Goal: Task Accomplishment & Management: Manage account settings

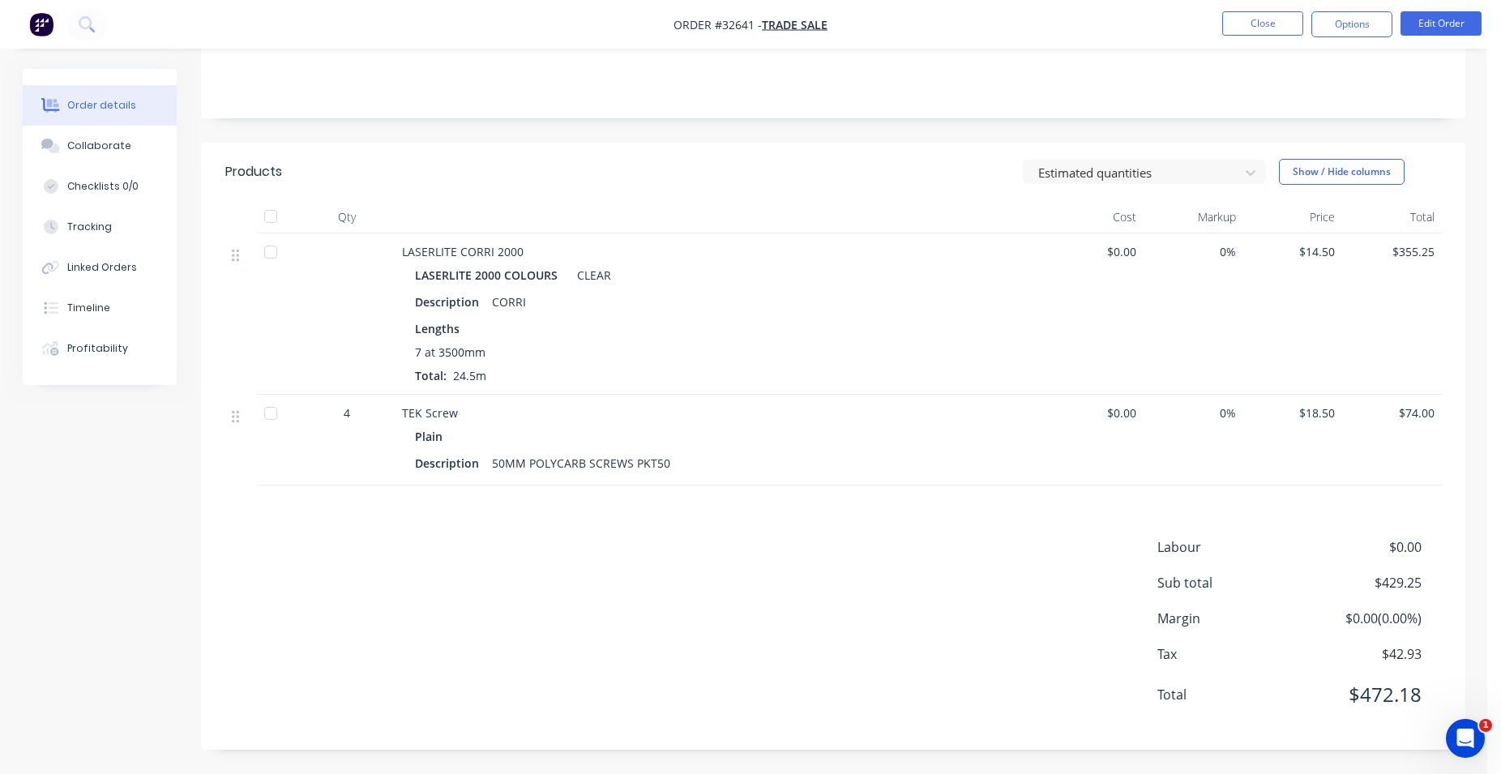
scroll to position [292, 0]
click at [39, 26] on img "button" at bounding box center [41, 24] width 24 height 24
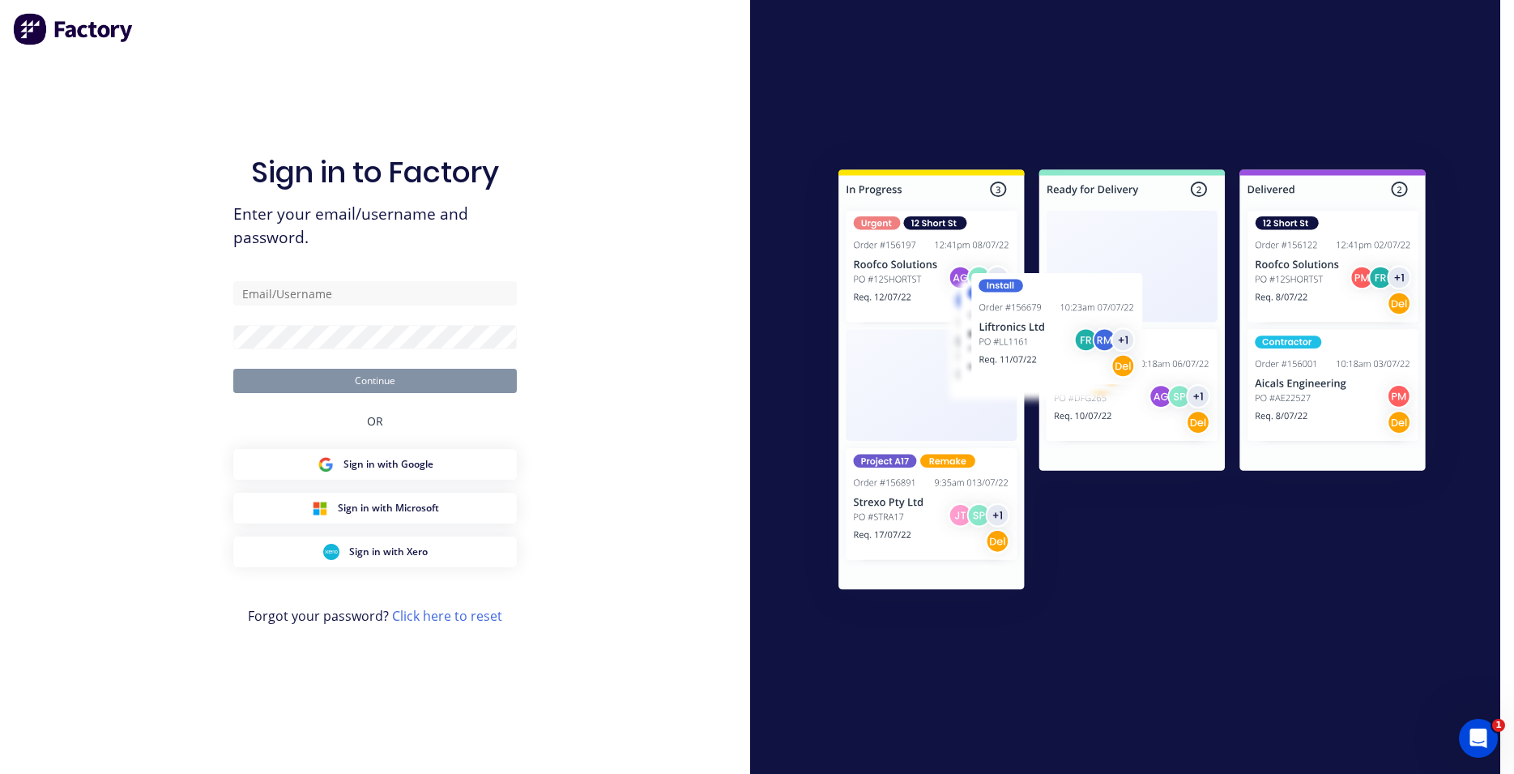
type input "[EMAIL_ADDRESS][DOMAIN_NAME]"
click at [400, 378] on button "Continue" at bounding box center [375, 381] width 284 height 24
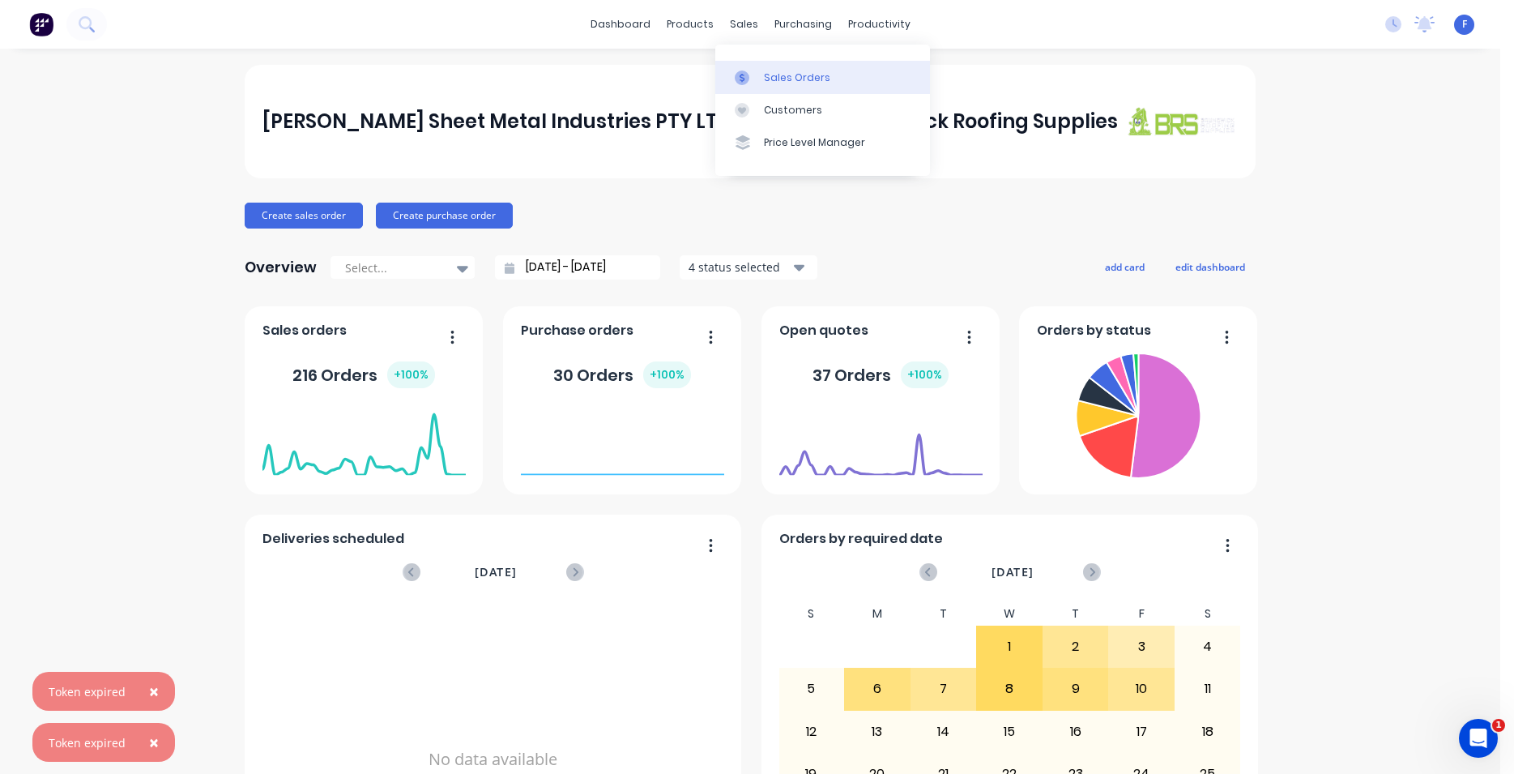
click at [799, 75] on div "Sales Orders" at bounding box center [797, 77] width 66 height 15
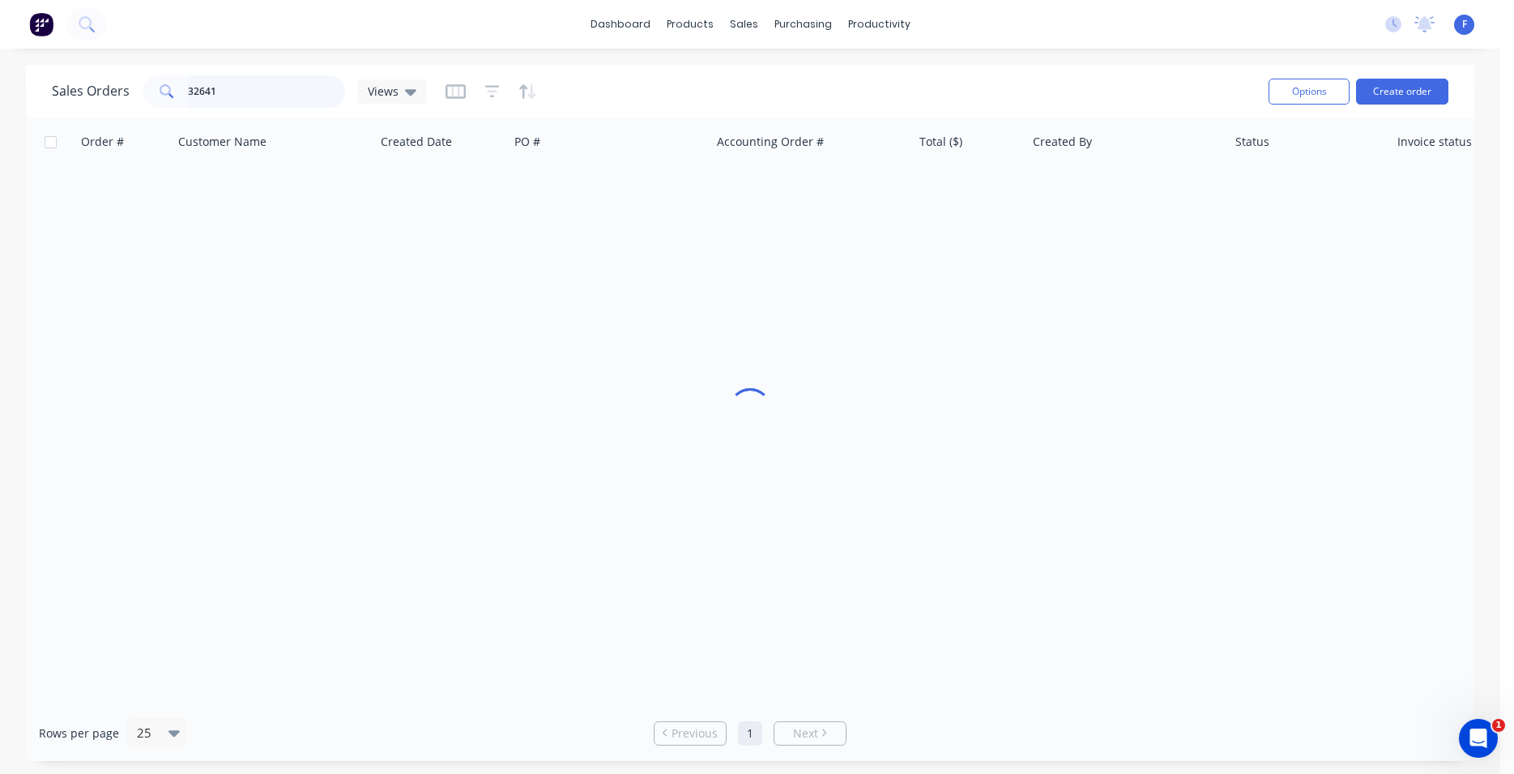
click at [273, 89] on input "32641" at bounding box center [267, 91] width 158 height 32
type input "3"
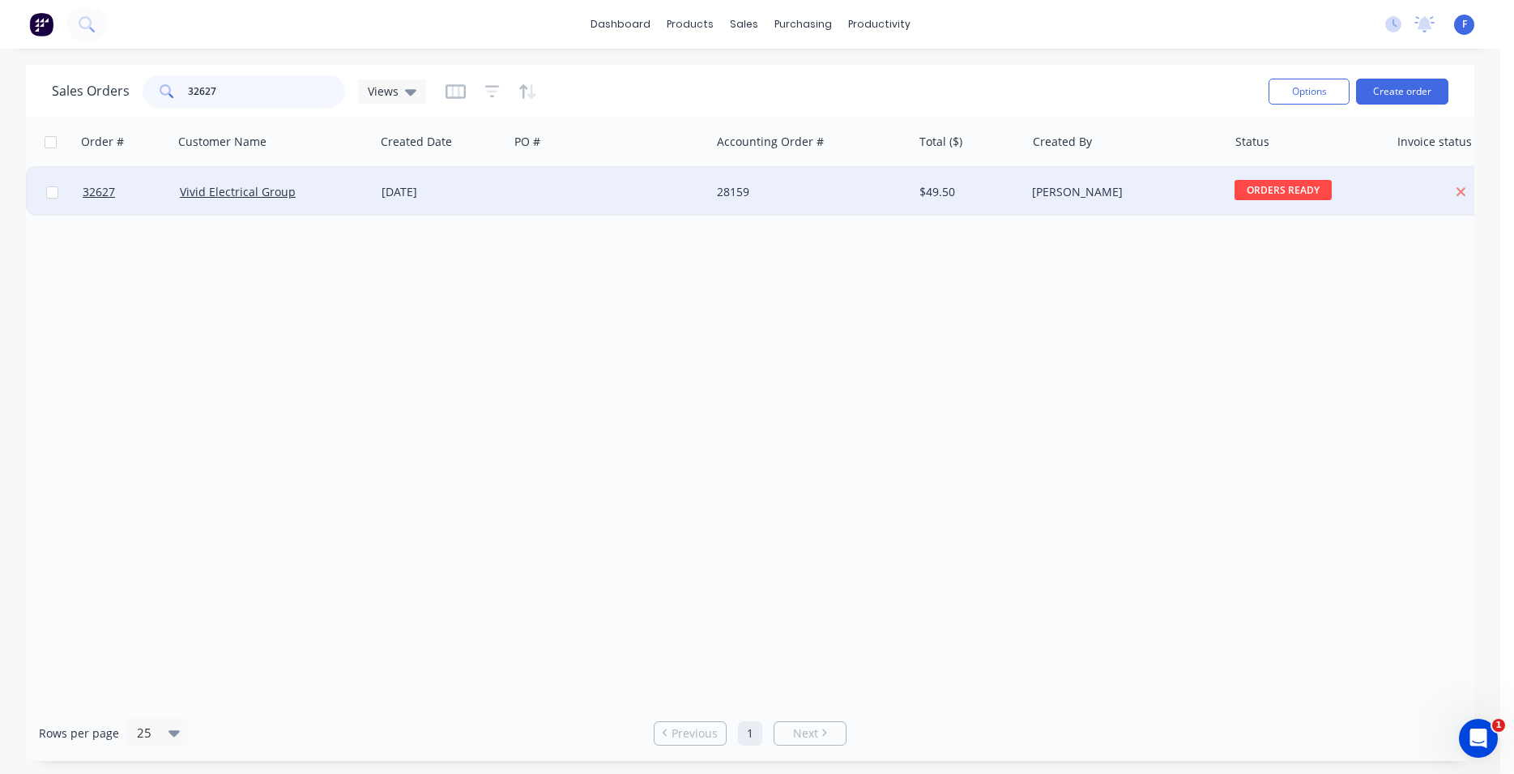
type input "32627"
click at [599, 196] on div at bounding box center [610, 192] width 202 height 49
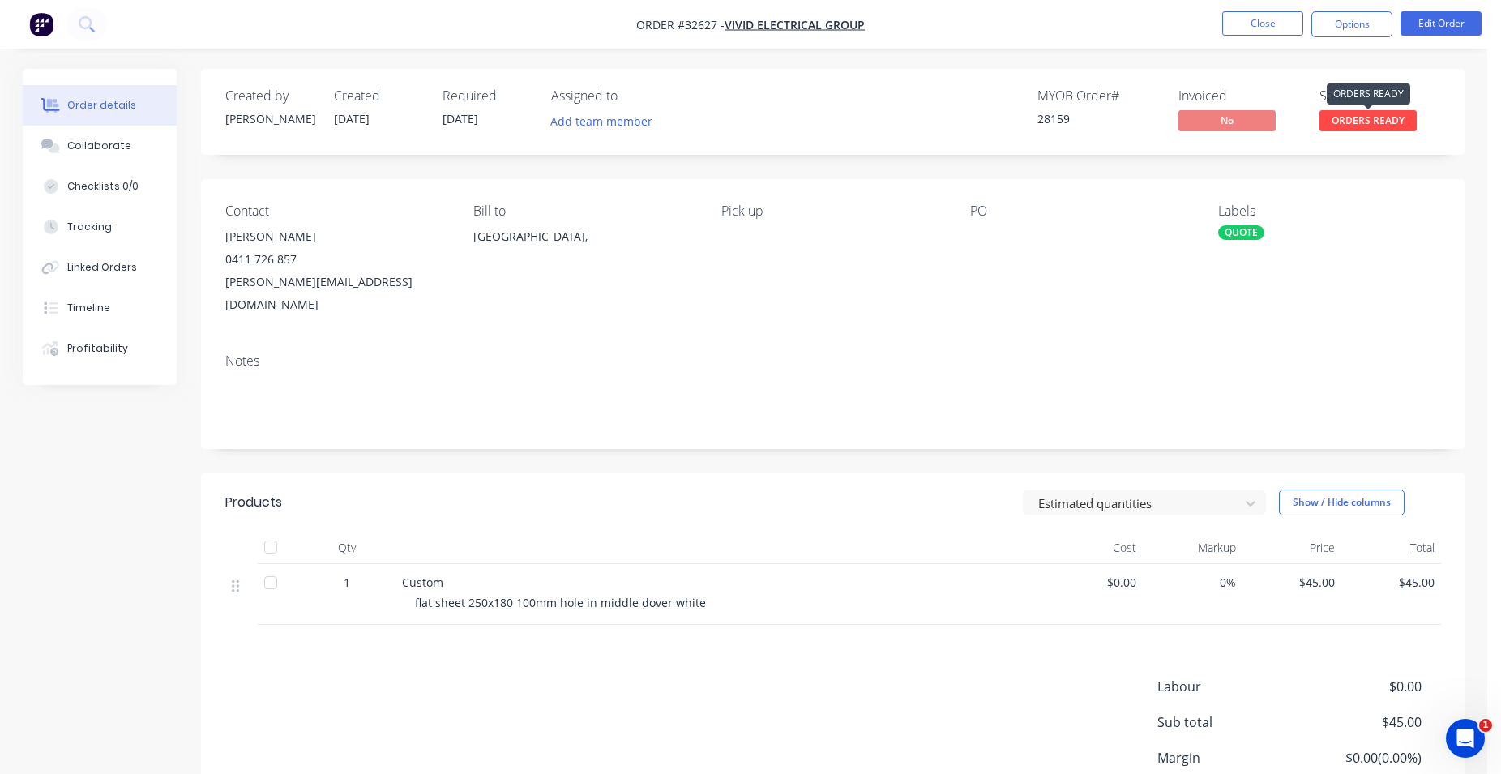
click at [1397, 126] on span "ORDERS READY" at bounding box center [1367, 120] width 97 height 20
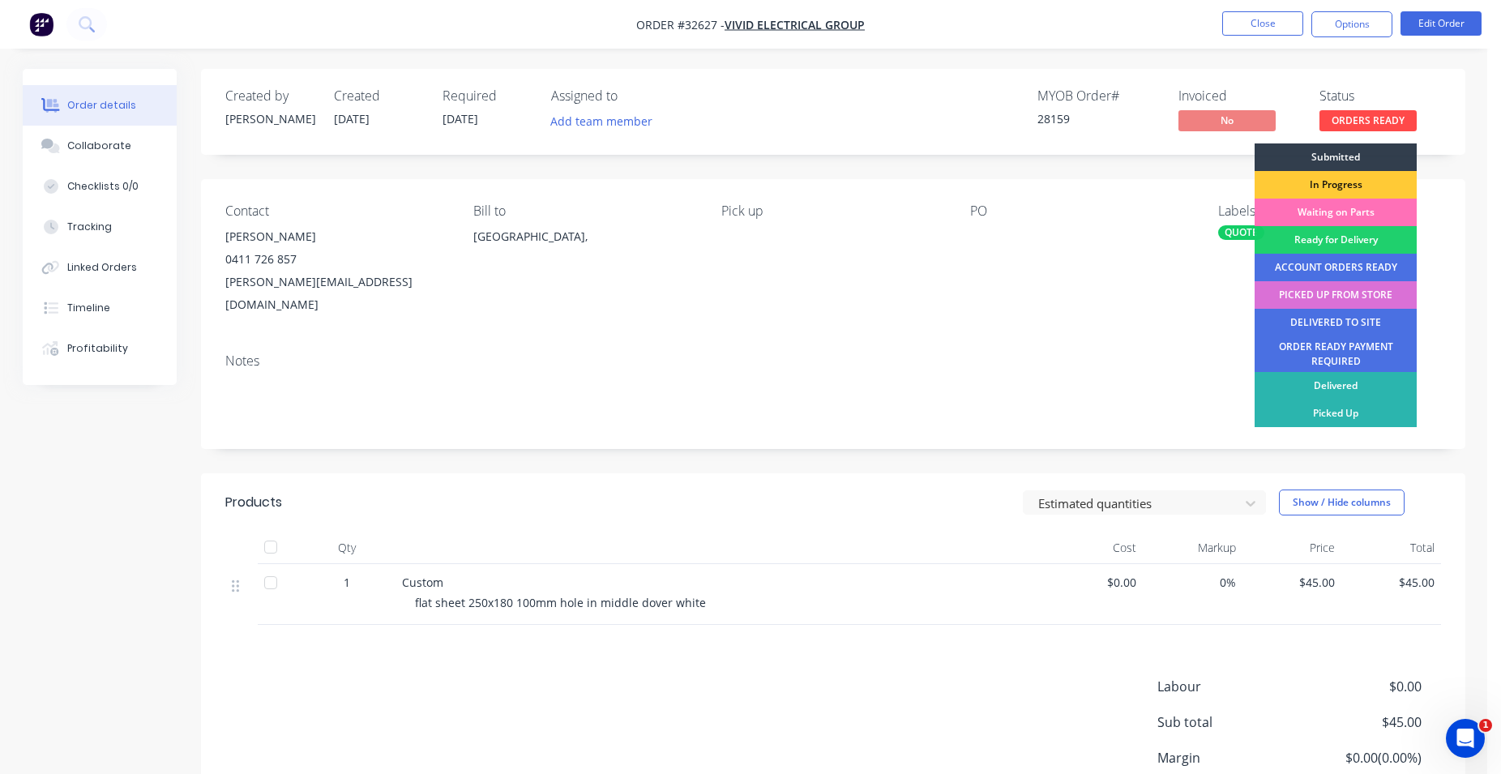
click at [1355, 295] on div "PICKED UP FROM STORE" at bounding box center [1335, 295] width 162 height 28
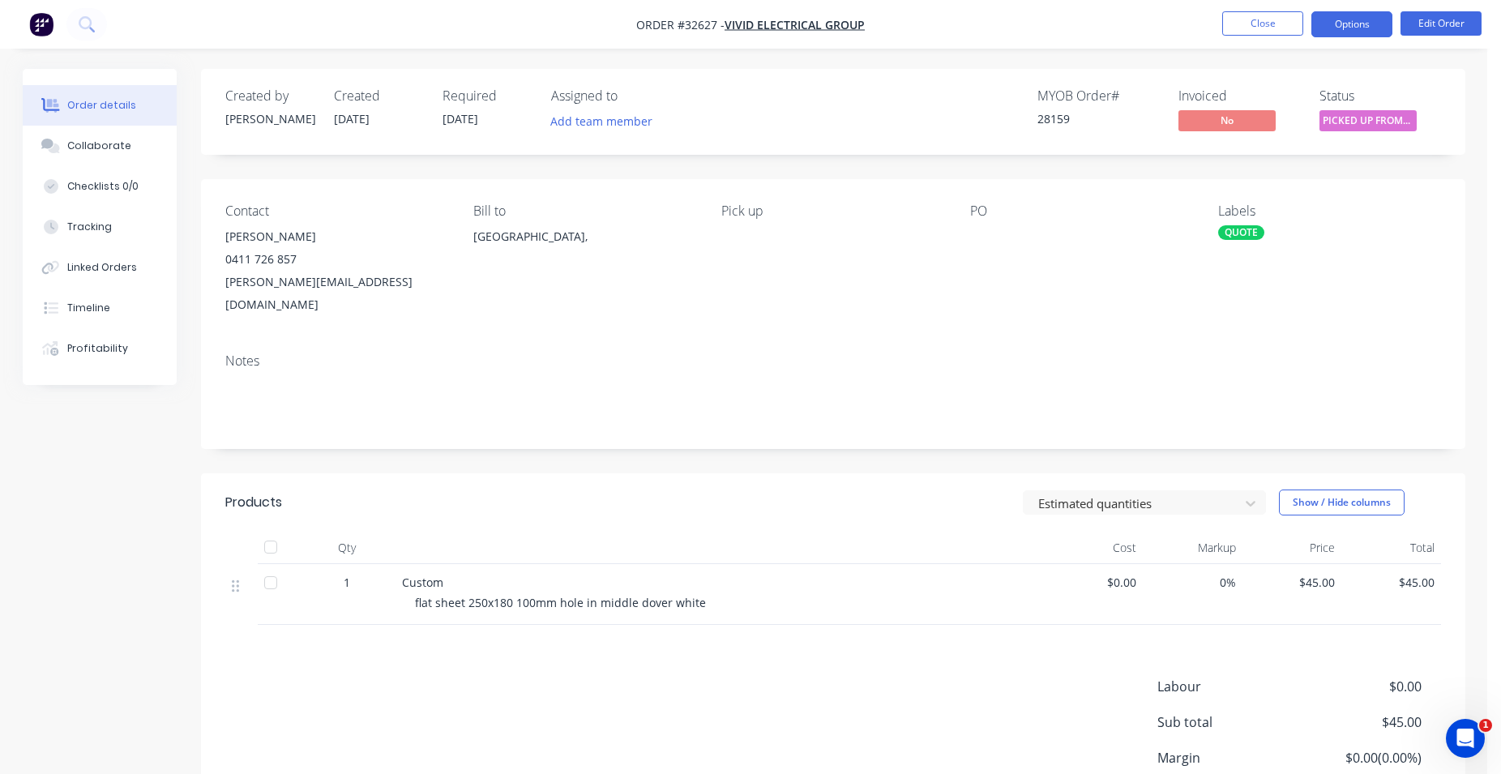
click at [1345, 23] on button "Options" at bounding box center [1351, 24] width 81 height 26
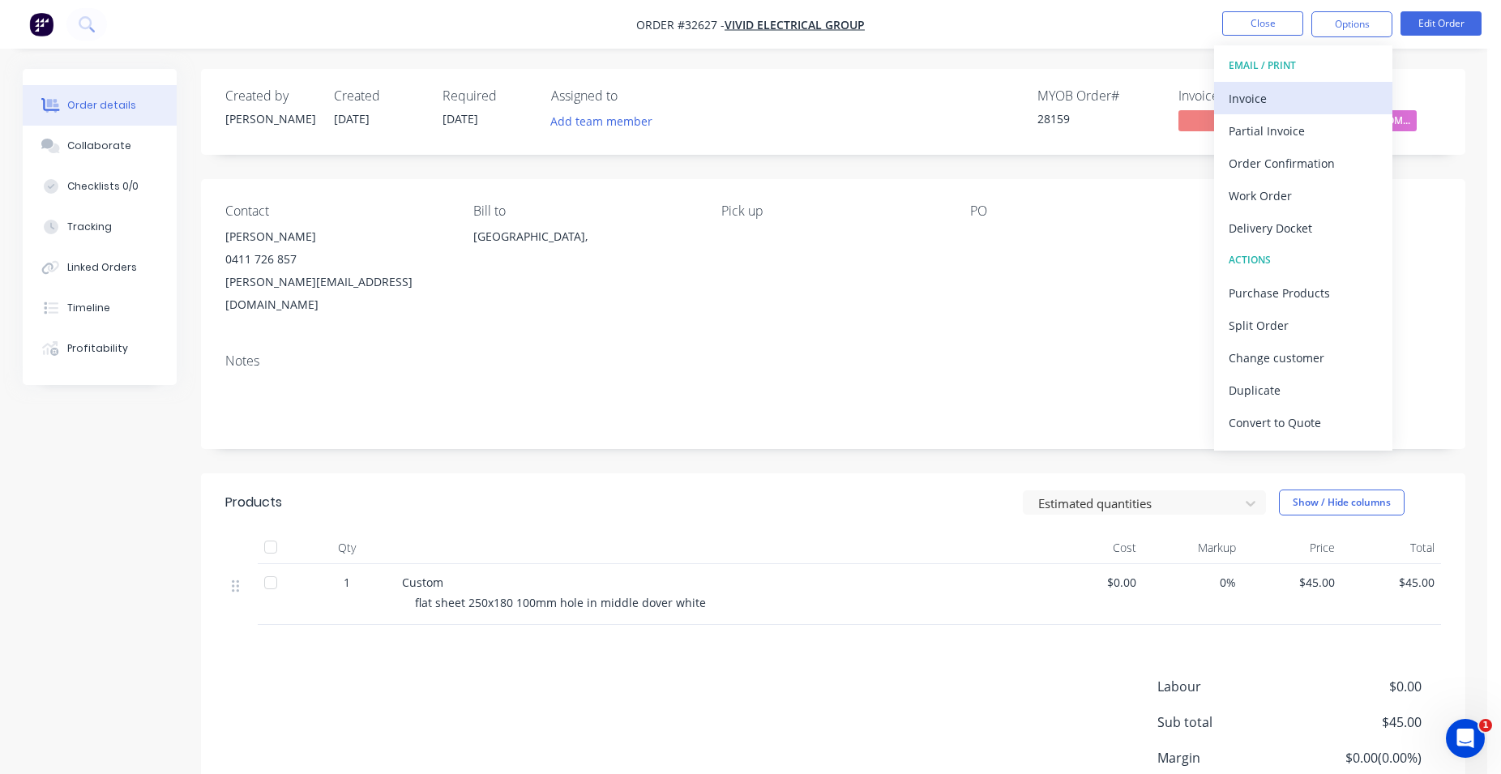
click at [1307, 95] on div "Invoice" at bounding box center [1302, 98] width 149 height 23
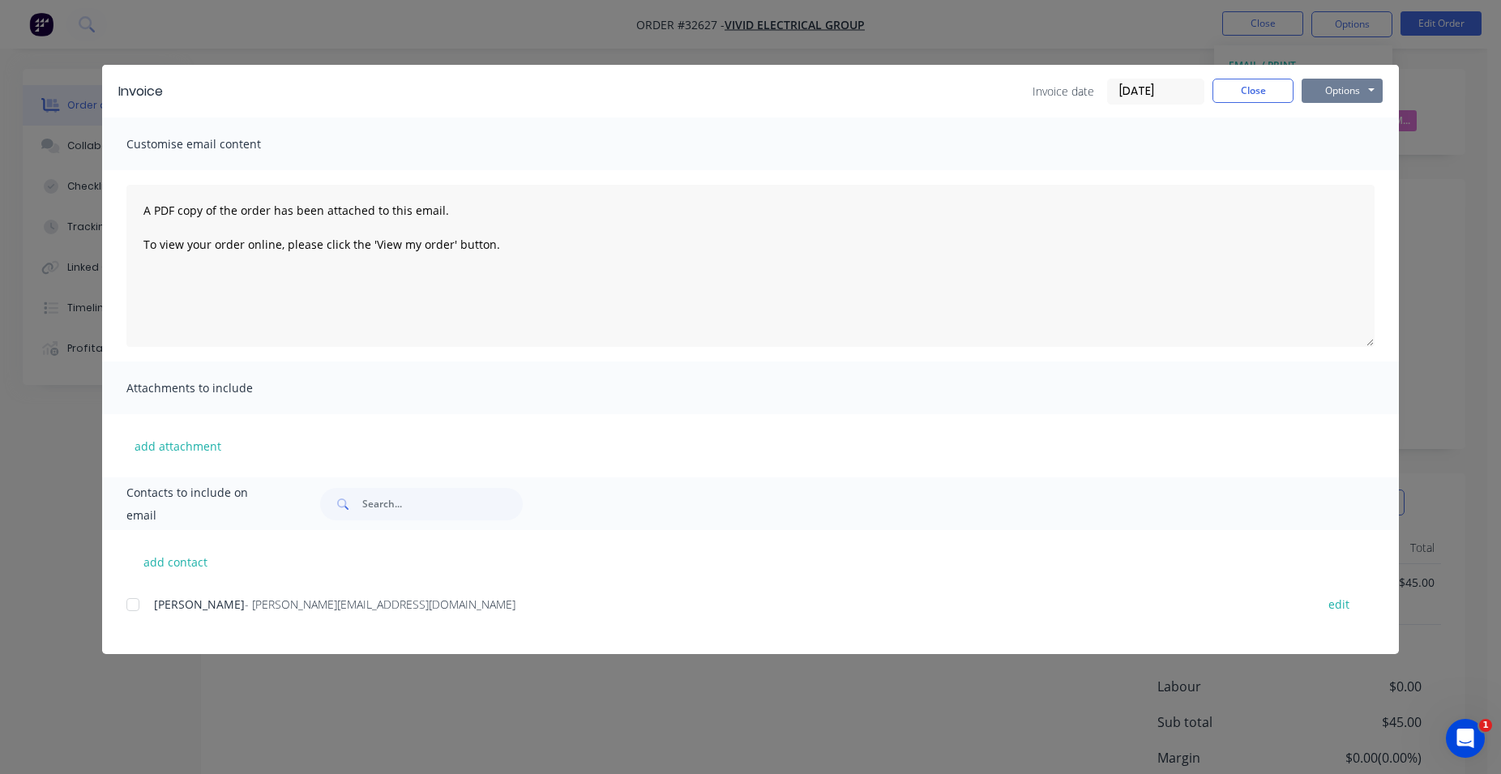
click at [1342, 85] on button "Options" at bounding box center [1341, 91] width 81 height 24
click at [1342, 146] on button "Print" at bounding box center [1353, 146] width 104 height 27
click at [1273, 92] on button "Close" at bounding box center [1252, 91] width 81 height 24
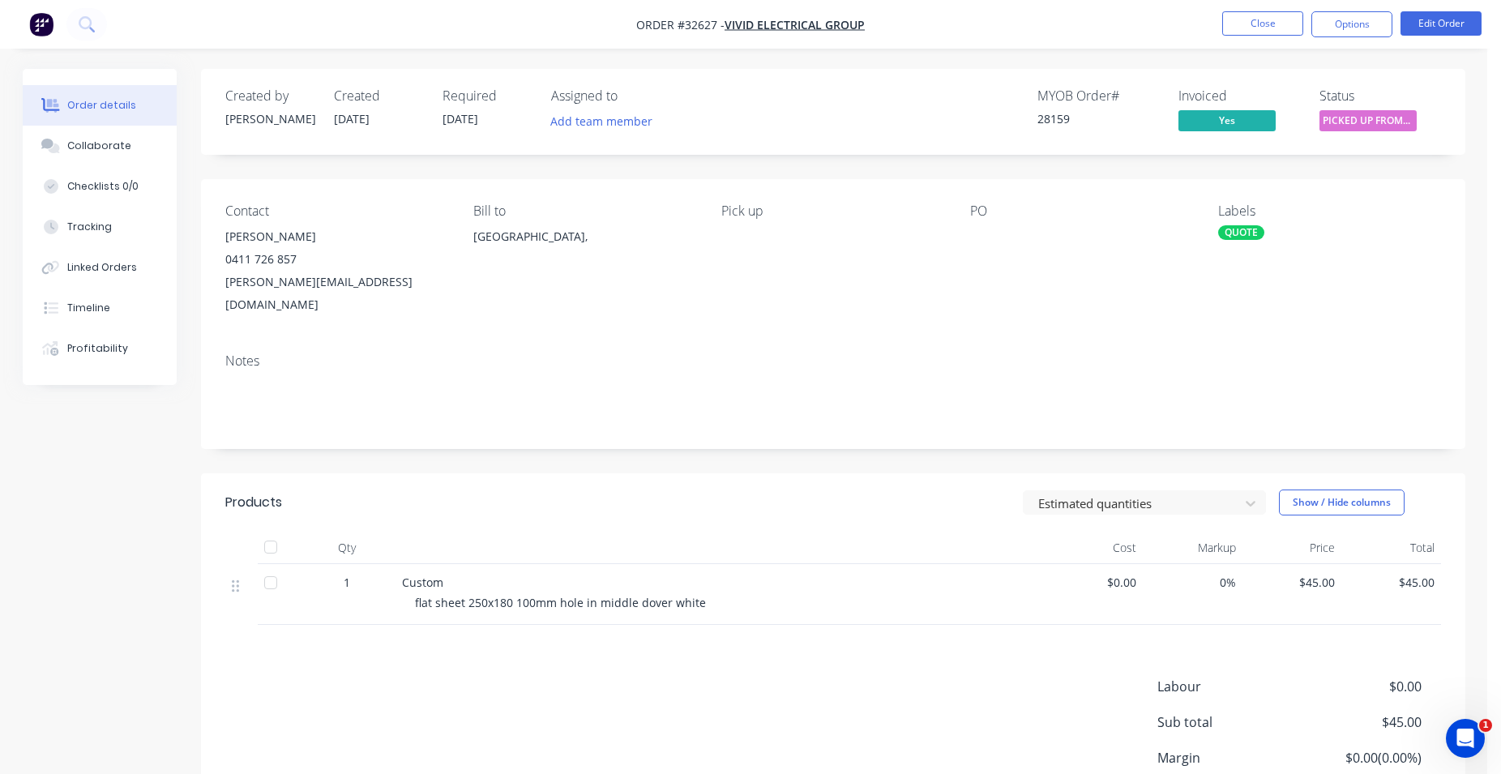
click at [1241, 233] on div "QUOTE" at bounding box center [1241, 232] width 46 height 15
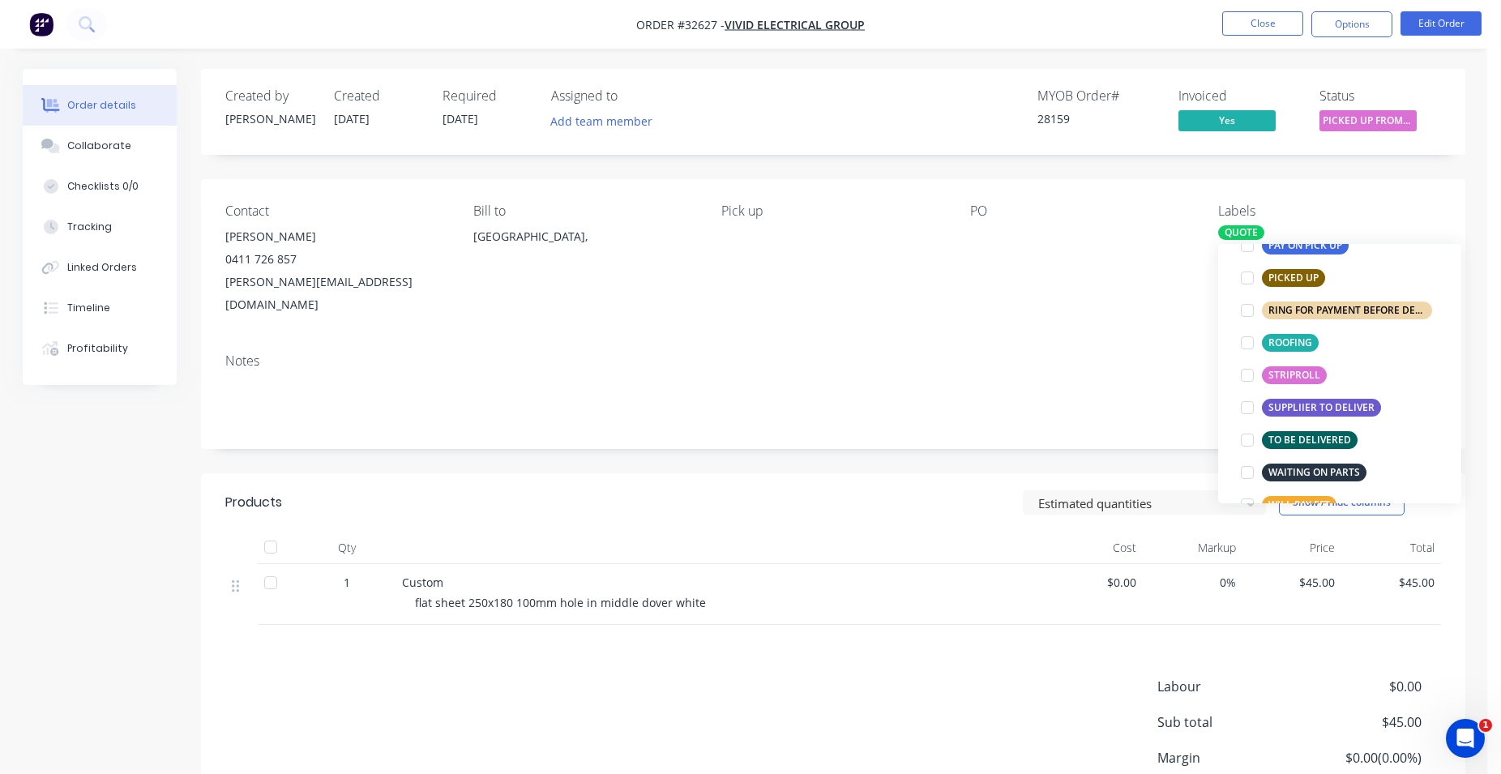
scroll to position [554, 0]
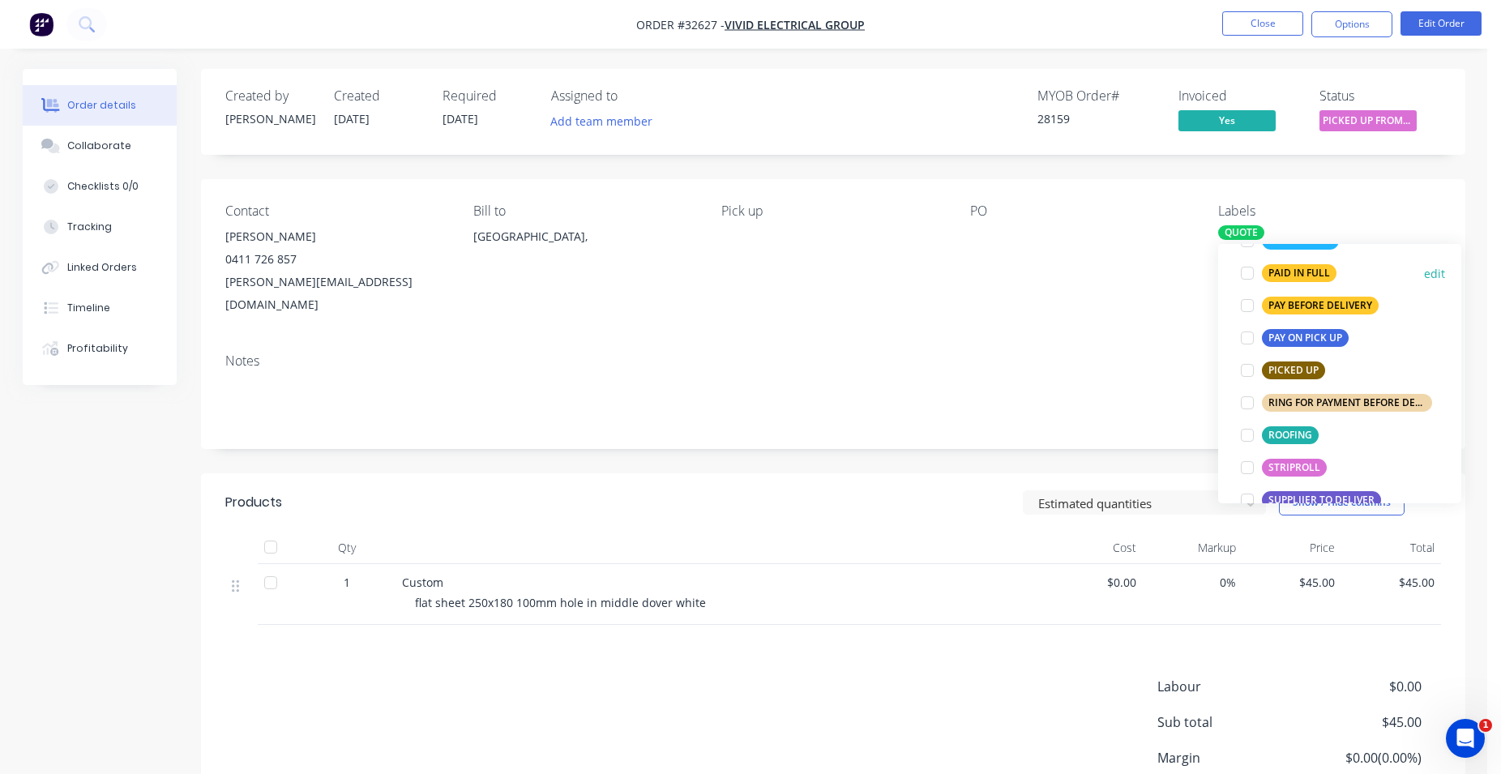
click at [1295, 271] on div "PAID IN FULL" at bounding box center [1299, 273] width 75 height 18
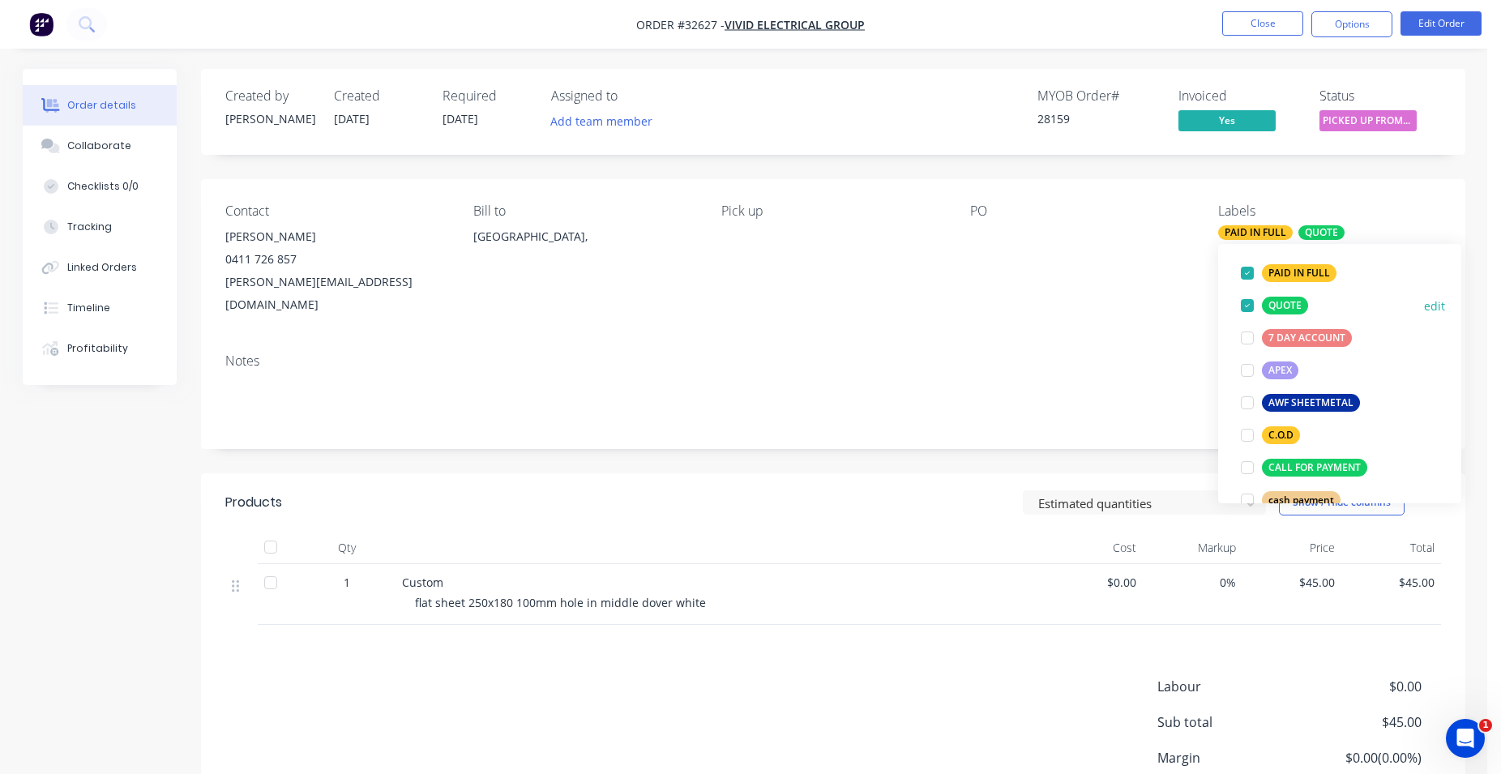
click at [1251, 305] on div at bounding box center [1247, 305] width 32 height 32
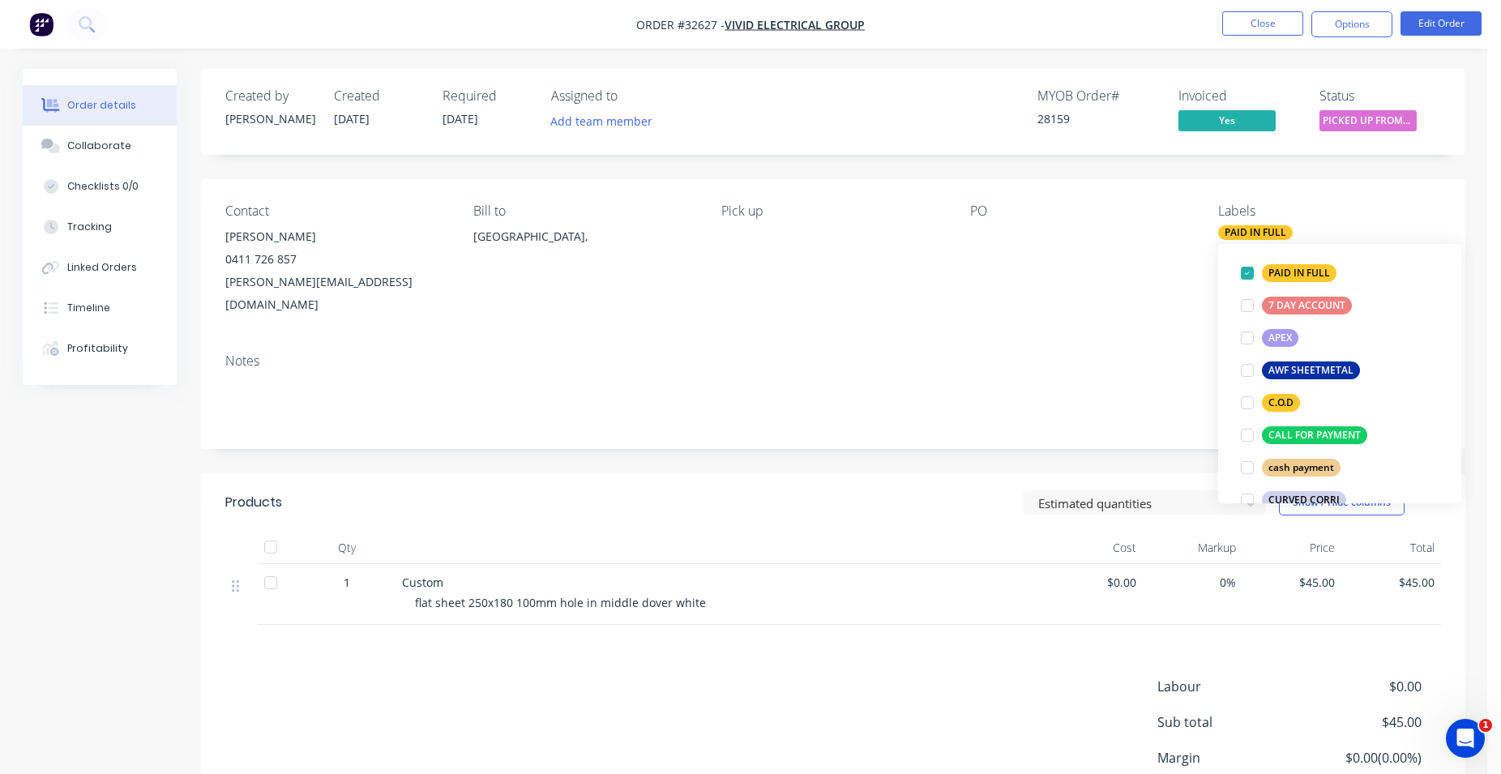
click at [1149, 304] on div "Contact [PERSON_NAME] [PHONE_NUMBER] [PERSON_NAME][EMAIL_ADDRESS][DOMAIN_NAME] …" at bounding box center [833, 259] width 1264 height 161
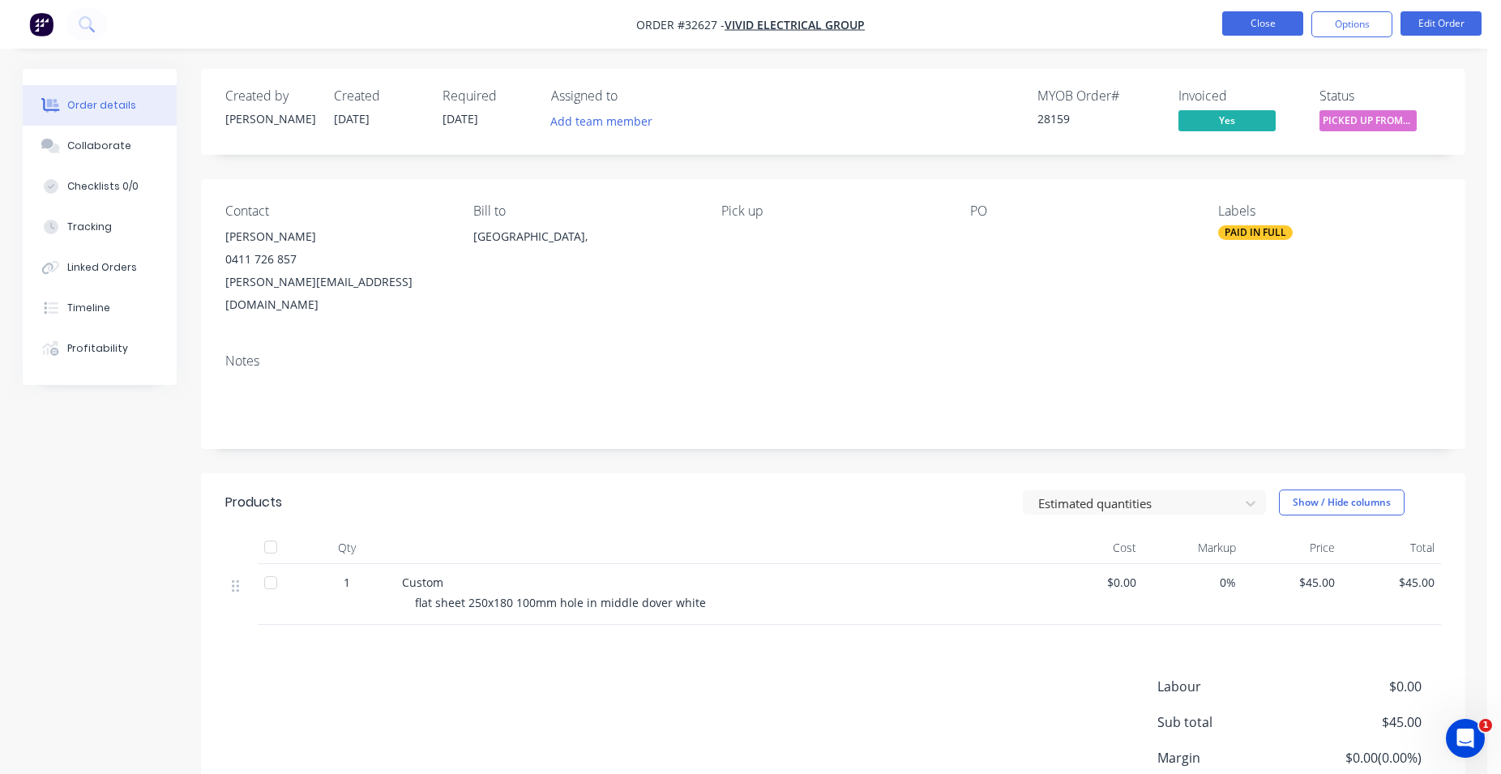
click at [1276, 22] on button "Close" at bounding box center [1262, 23] width 81 height 24
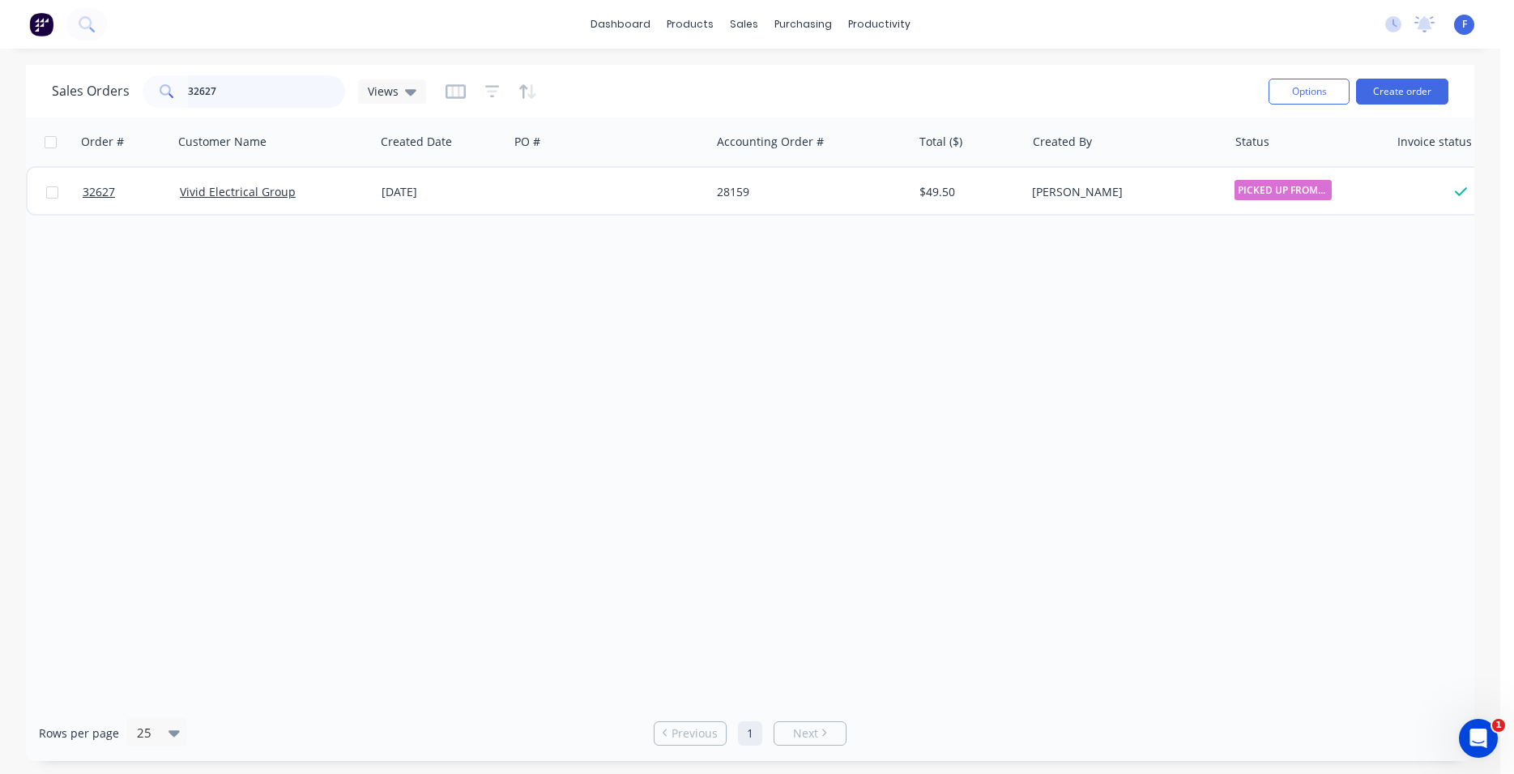
click at [291, 92] on input "32627" at bounding box center [267, 91] width 158 height 32
type input "3"
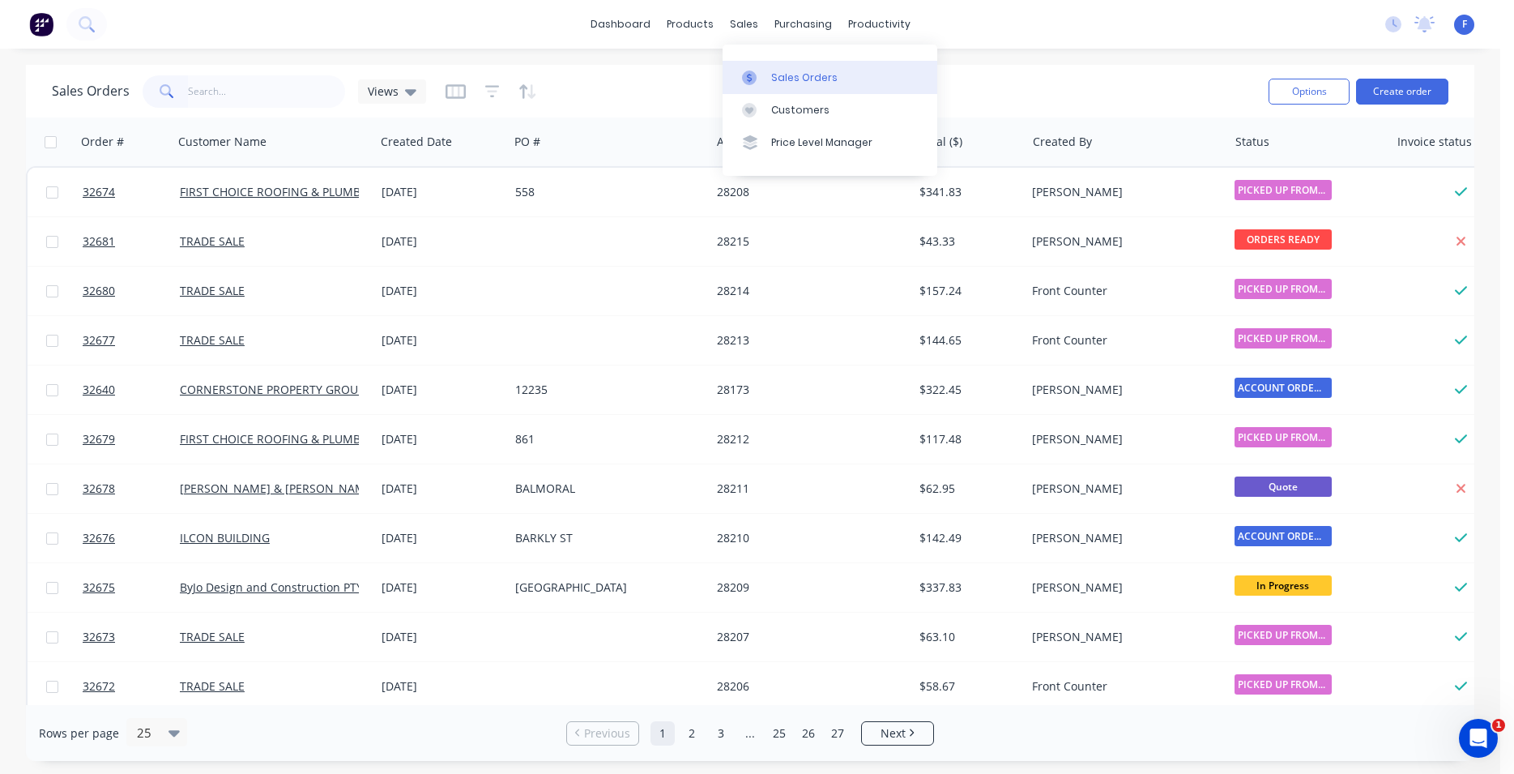
click at [780, 77] on div "Sales Orders" at bounding box center [804, 77] width 66 height 15
click at [821, 74] on div "Sales Orders" at bounding box center [804, 77] width 66 height 15
click at [247, 82] on input "text" at bounding box center [267, 91] width 158 height 32
click at [1402, 88] on button "Create order" at bounding box center [1402, 92] width 92 height 26
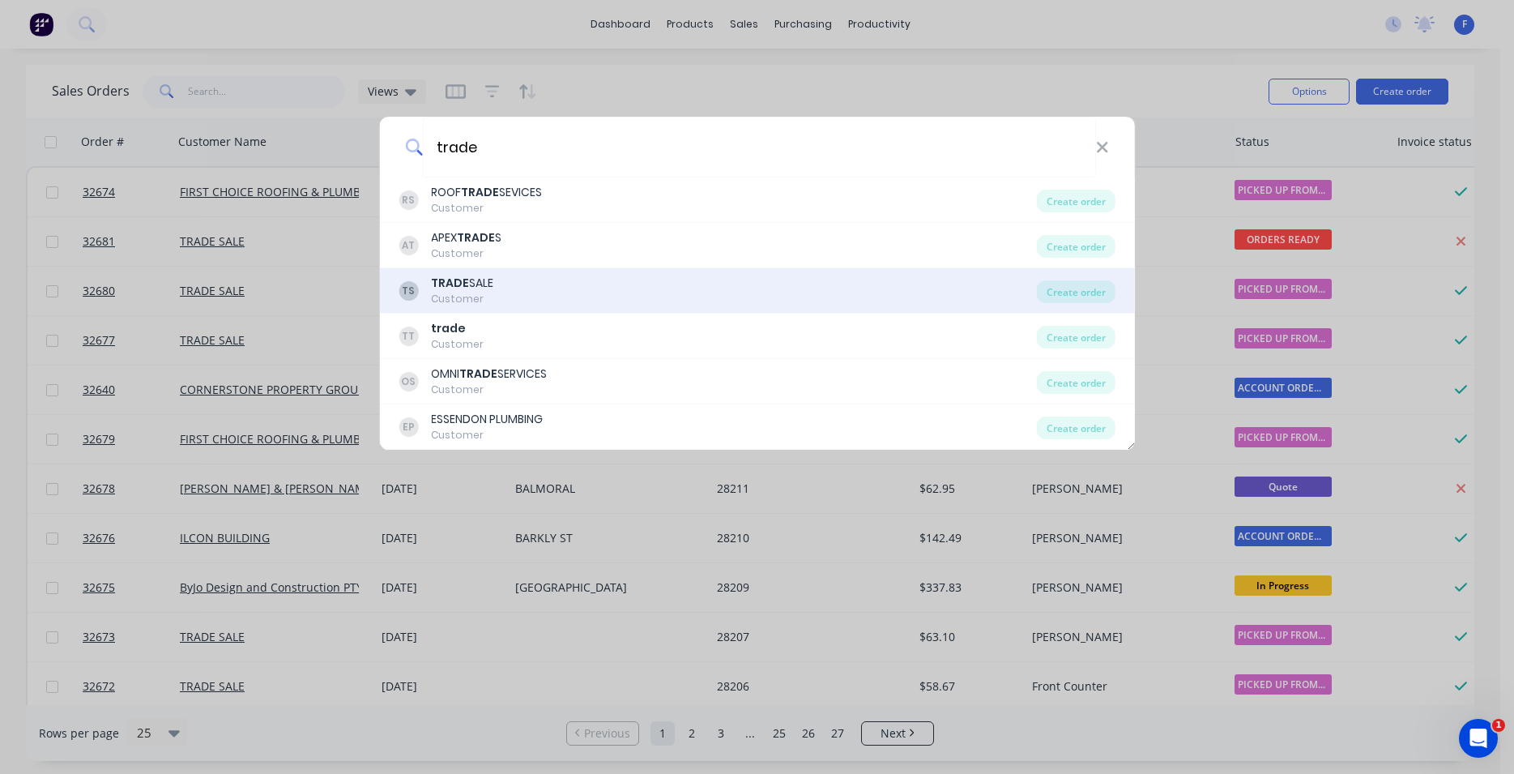
type input "trade"
click at [539, 271] on div "TS TRADE SALE Customer Create order" at bounding box center [757, 290] width 756 height 45
click at [528, 287] on div "TS TRADE SALE Customer" at bounding box center [718, 291] width 639 height 32
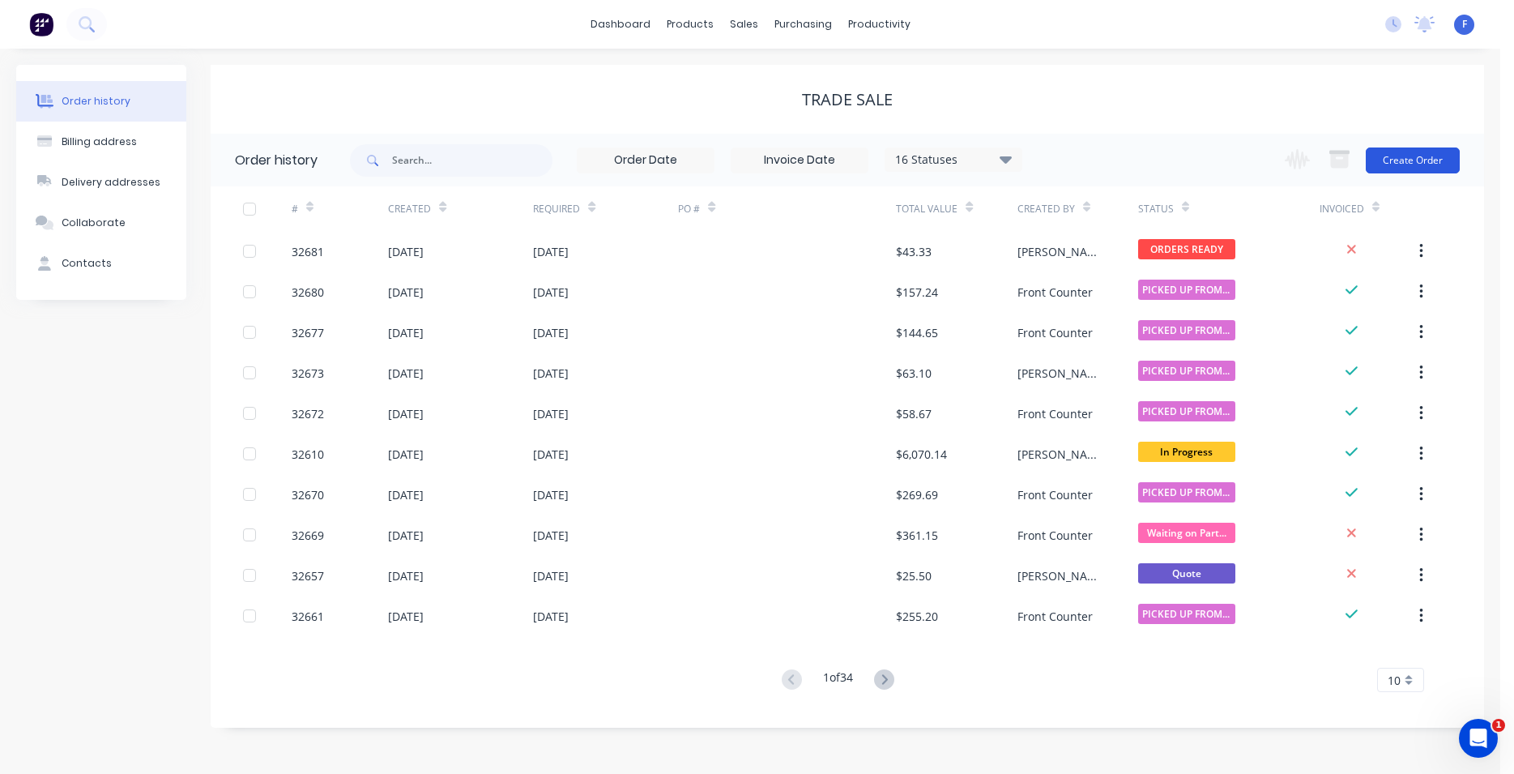
click at [1414, 159] on button "Create Order" at bounding box center [1413, 160] width 94 height 26
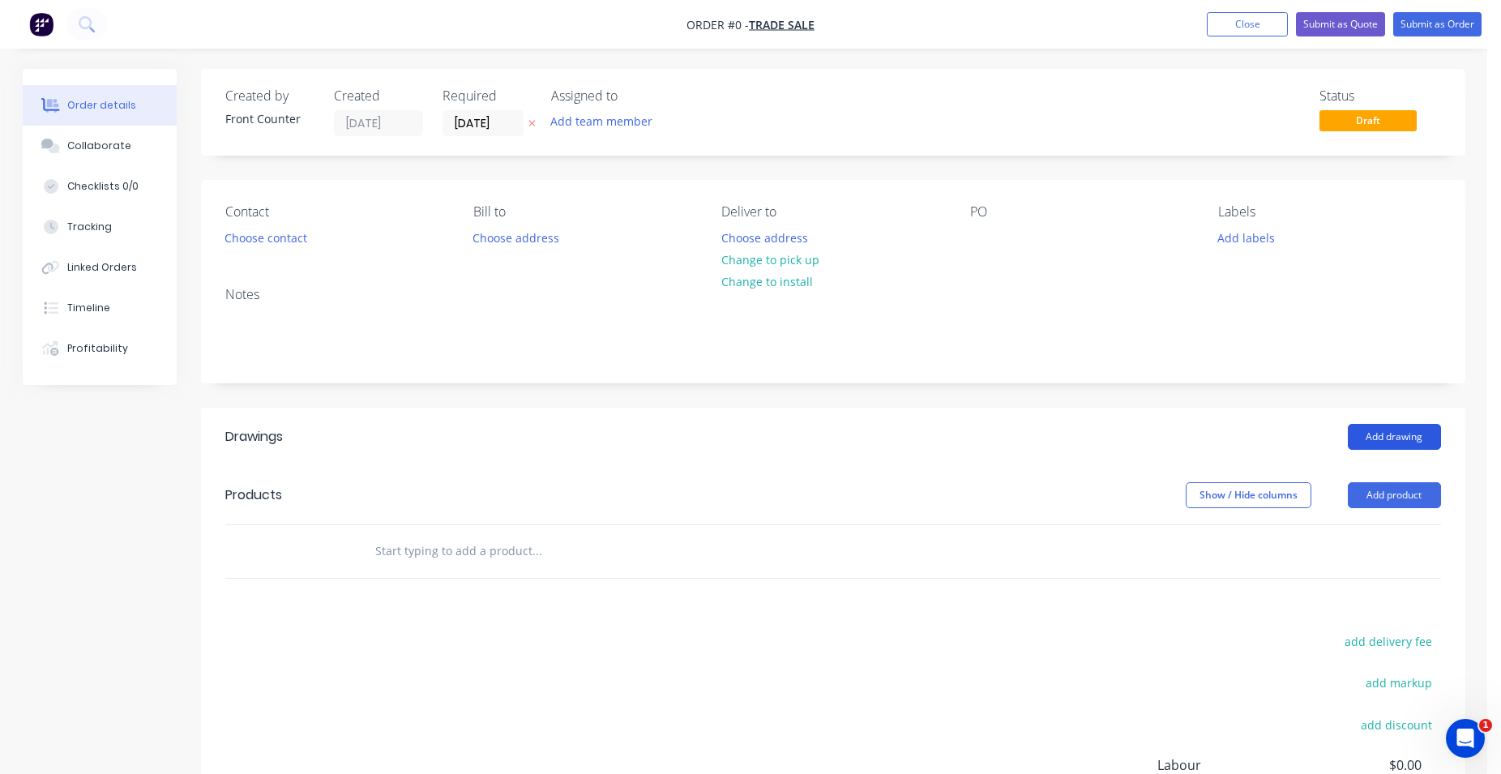
click at [1391, 438] on button "Add drawing" at bounding box center [1394, 437] width 93 height 26
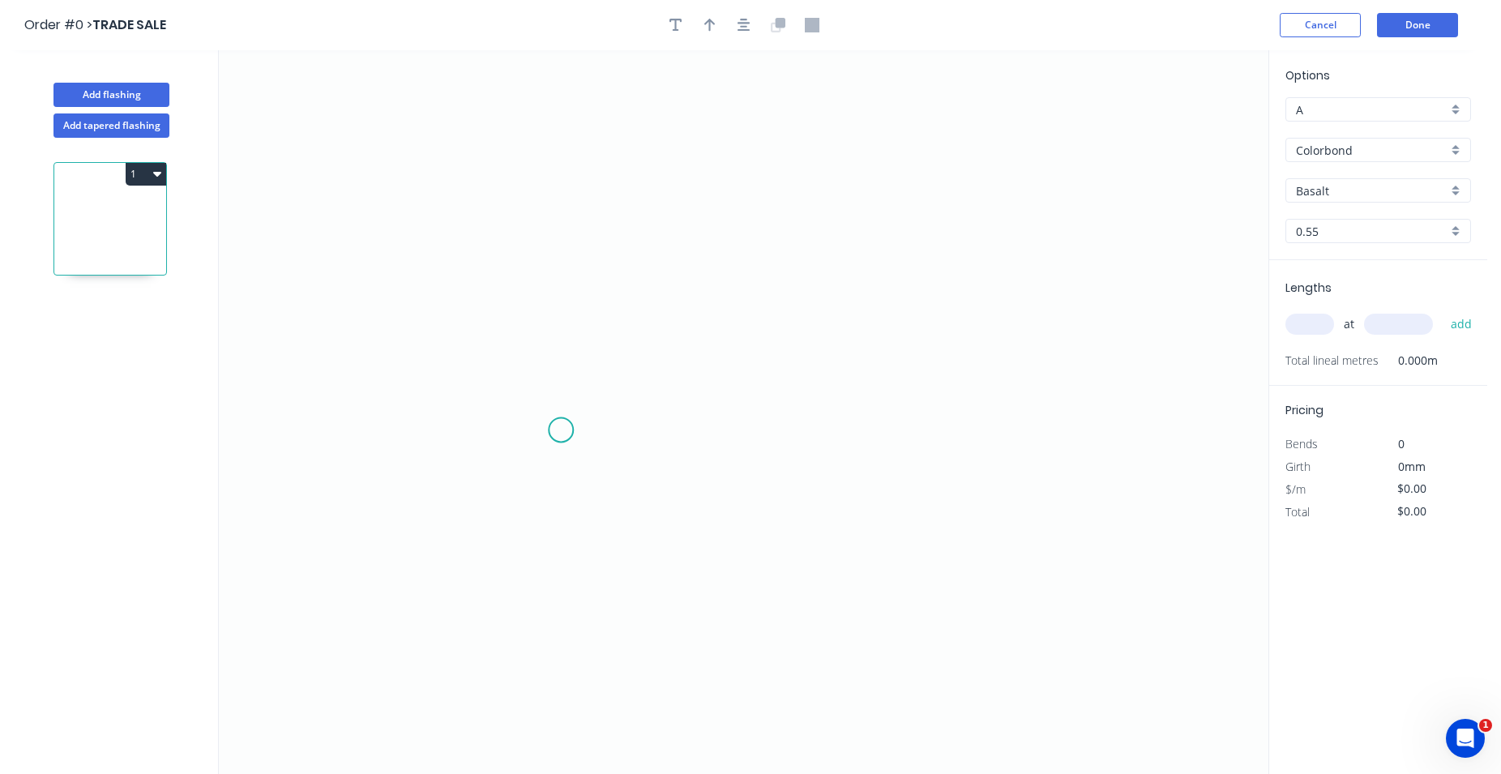
click at [563, 429] on icon "0" at bounding box center [743, 412] width 1049 height 724
drag, startPoint x: 569, startPoint y: 222, endPoint x: 788, endPoint y: 262, distance: 222.4
click at [570, 222] on icon "0" at bounding box center [743, 412] width 1049 height 724
click at [901, 232] on icon "0 ?" at bounding box center [743, 412] width 1049 height 724
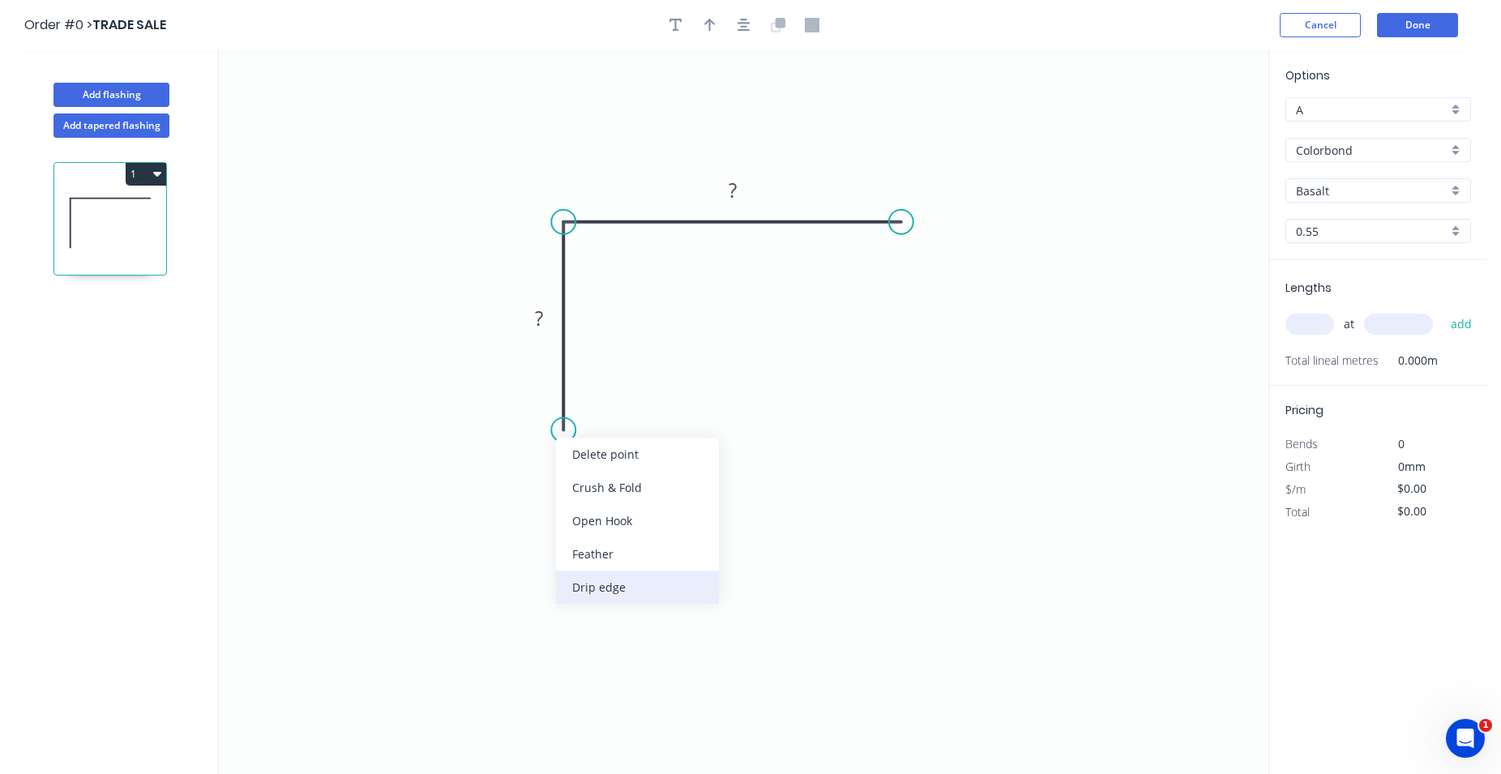
click at [601, 589] on div "Drip edge" at bounding box center [637, 586] width 163 height 33
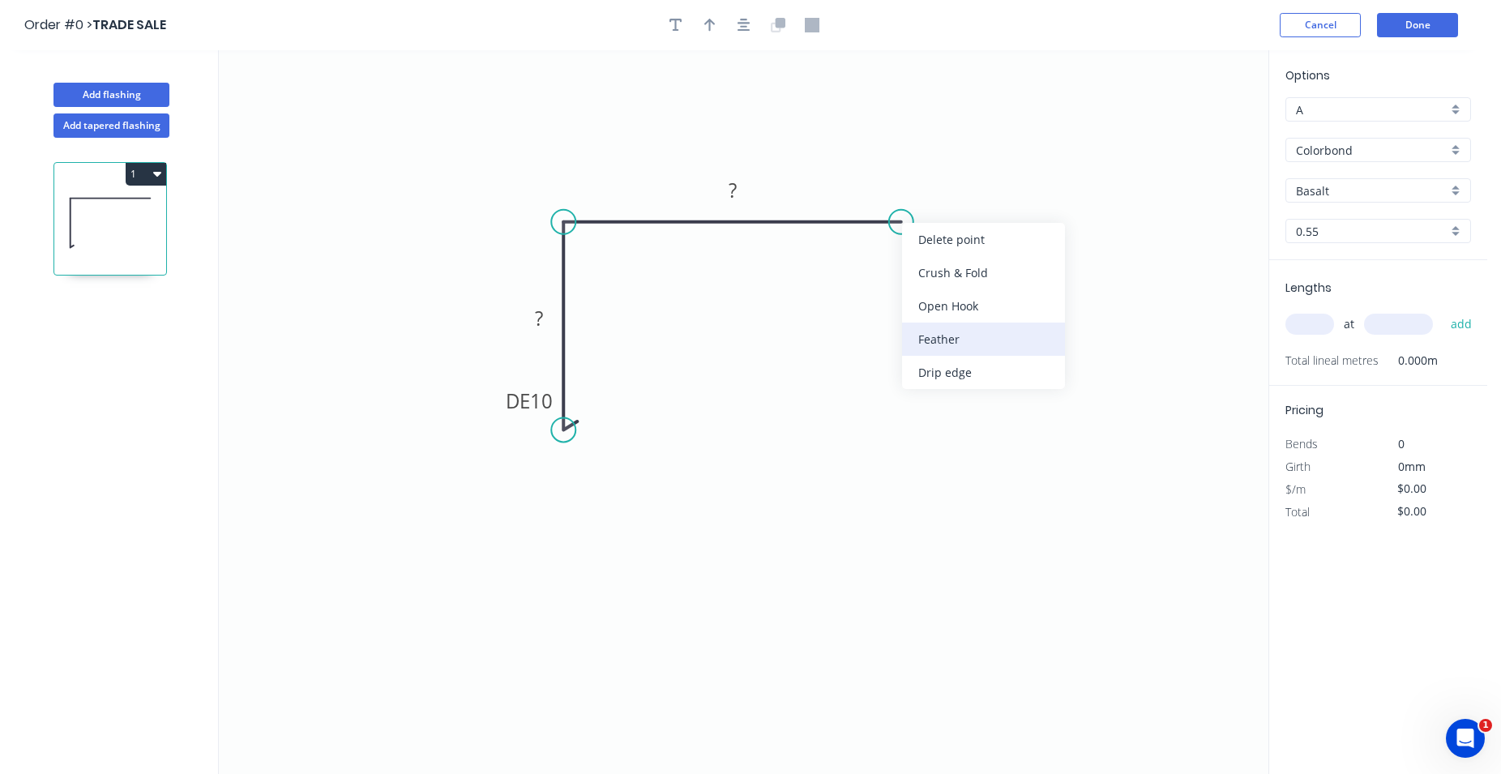
click at [949, 347] on div "Feather" at bounding box center [983, 339] width 163 height 33
click at [542, 318] on tspan "?" at bounding box center [539, 318] width 8 height 27
click at [739, 193] on rect at bounding box center [732, 191] width 32 height 23
type input "$16.67"
click at [1328, 324] on input "text" at bounding box center [1309, 324] width 49 height 21
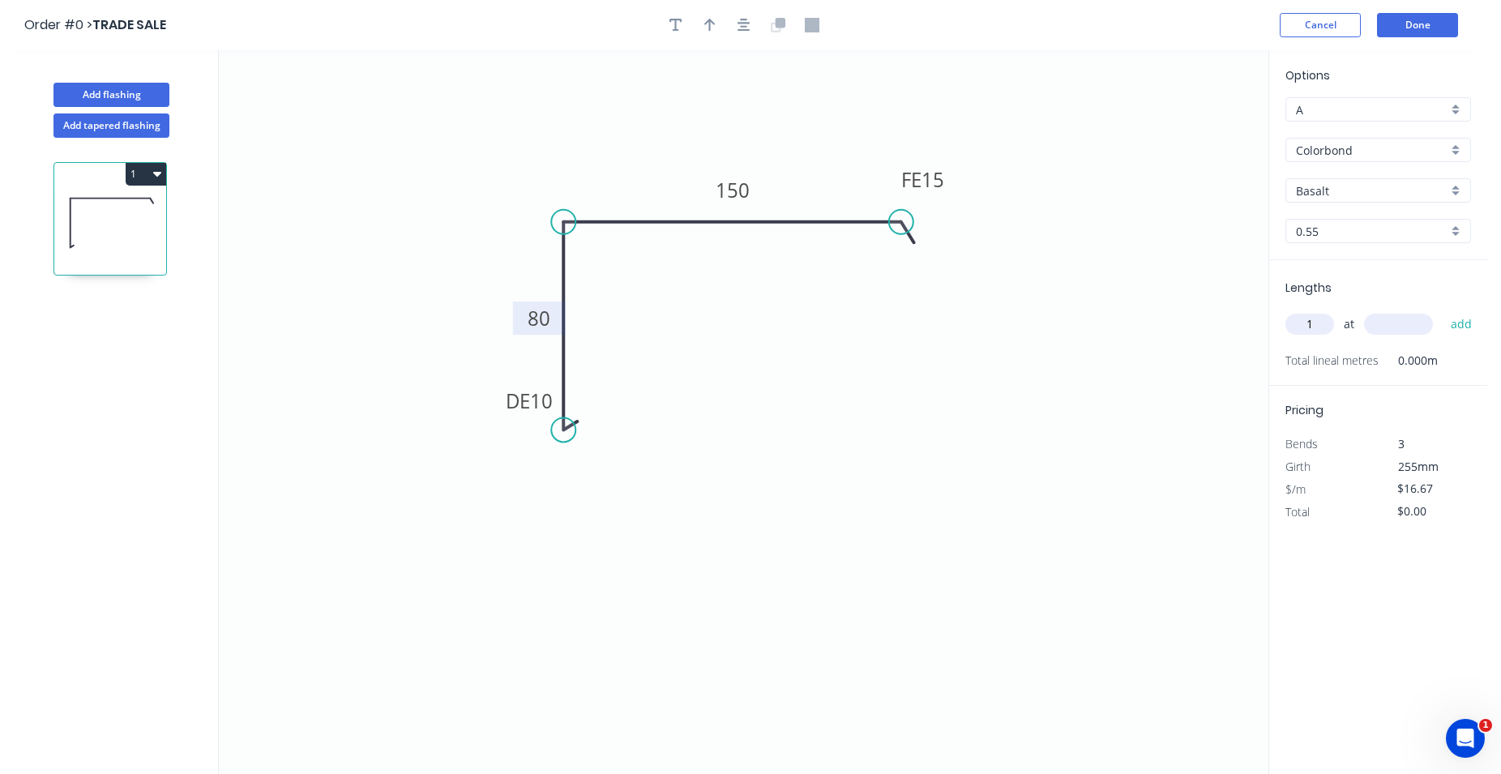
type input "1"
type input "2570"
click at [1442, 310] on button "add" at bounding box center [1461, 324] width 38 height 28
type input "$42.84"
click at [1444, 32] on button "Done" at bounding box center [1417, 25] width 81 height 24
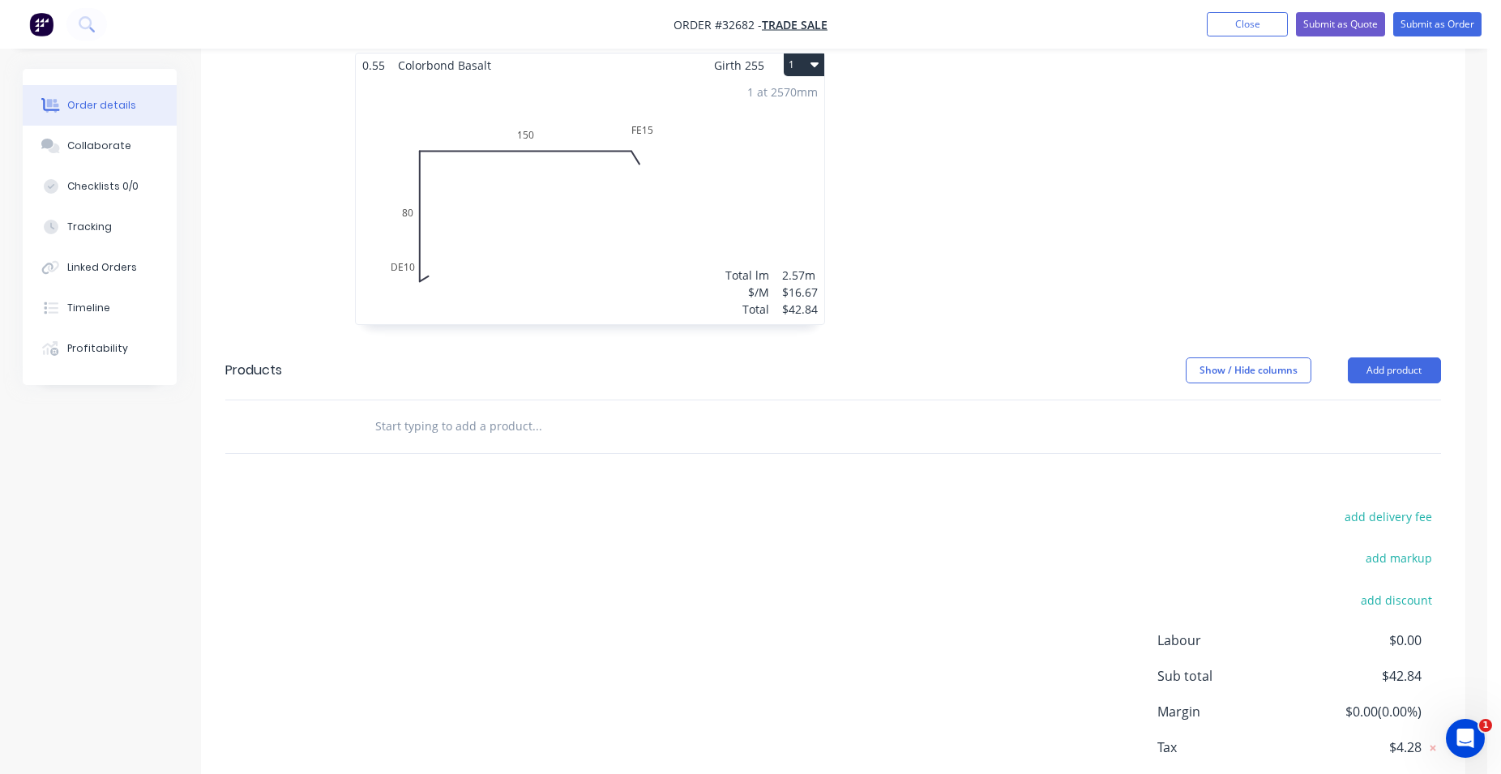
scroll to position [506, 0]
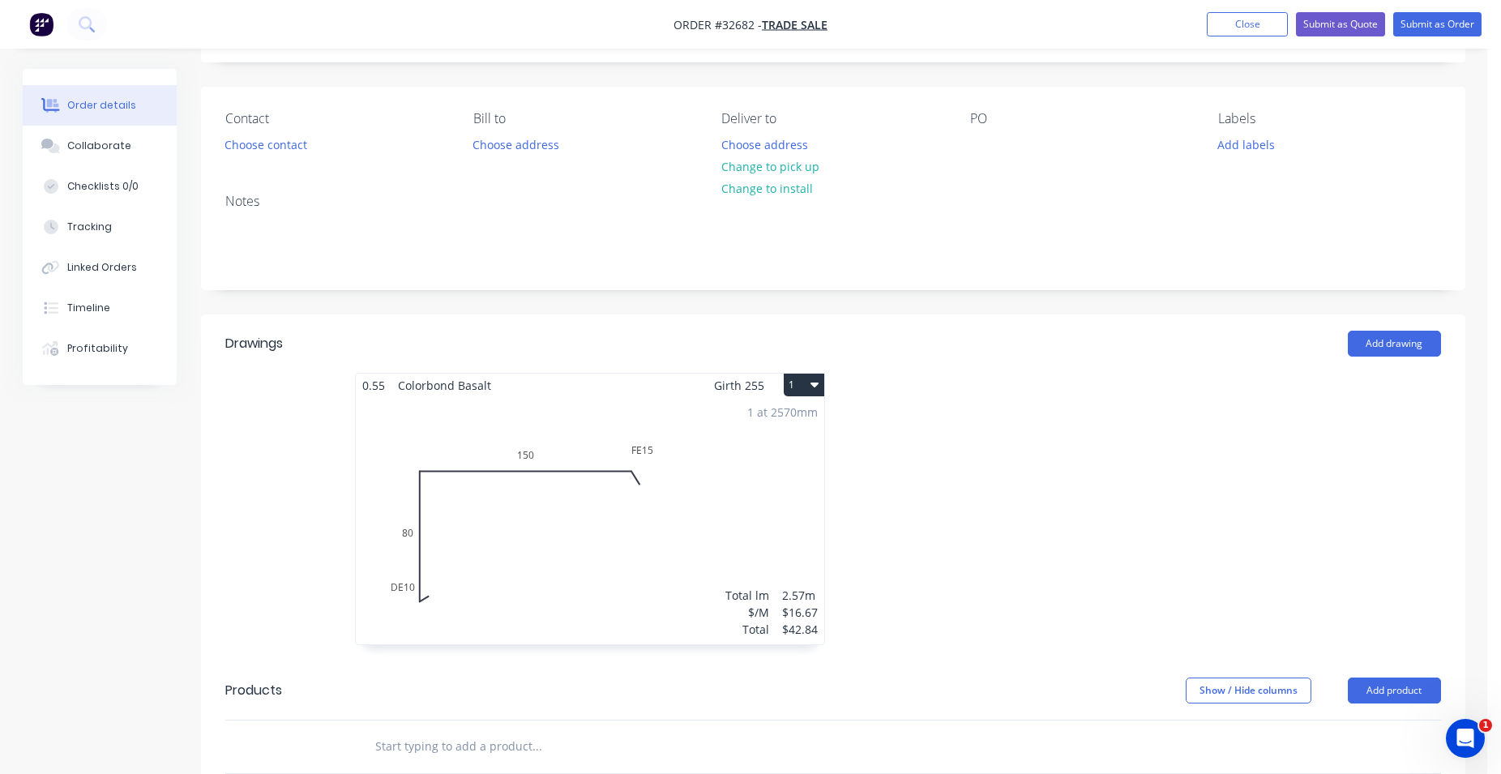
click at [763, 484] on div "1 at 2570mm Total lm $/M Total 2.57m $16.67 $42.84" at bounding box center [590, 520] width 468 height 247
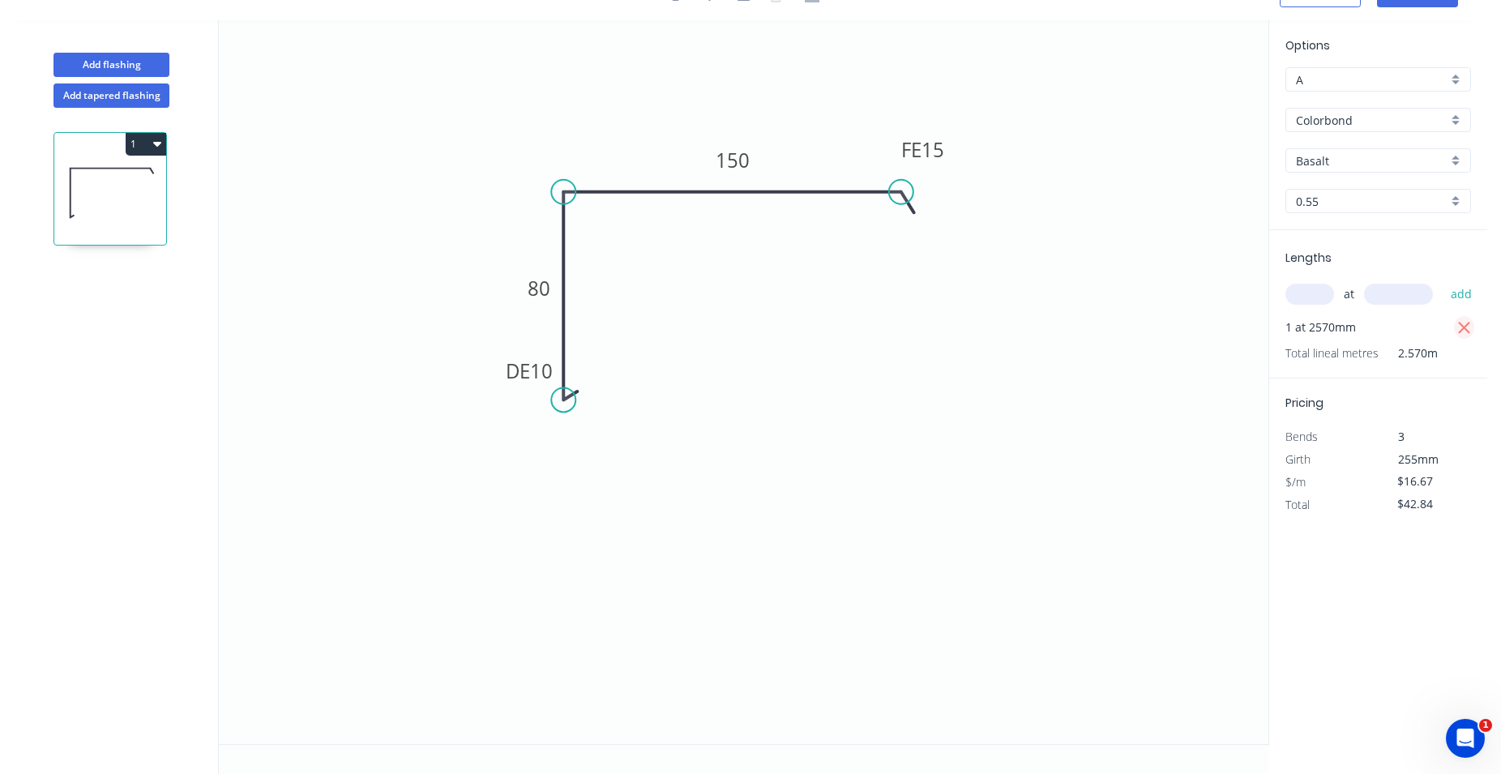
click at [1463, 322] on icon "button" at bounding box center [1464, 327] width 15 height 19
type input "$0.00"
click at [1314, 293] on input "text" at bounding box center [1309, 294] width 49 height 21
type input "2"
type input "2570"
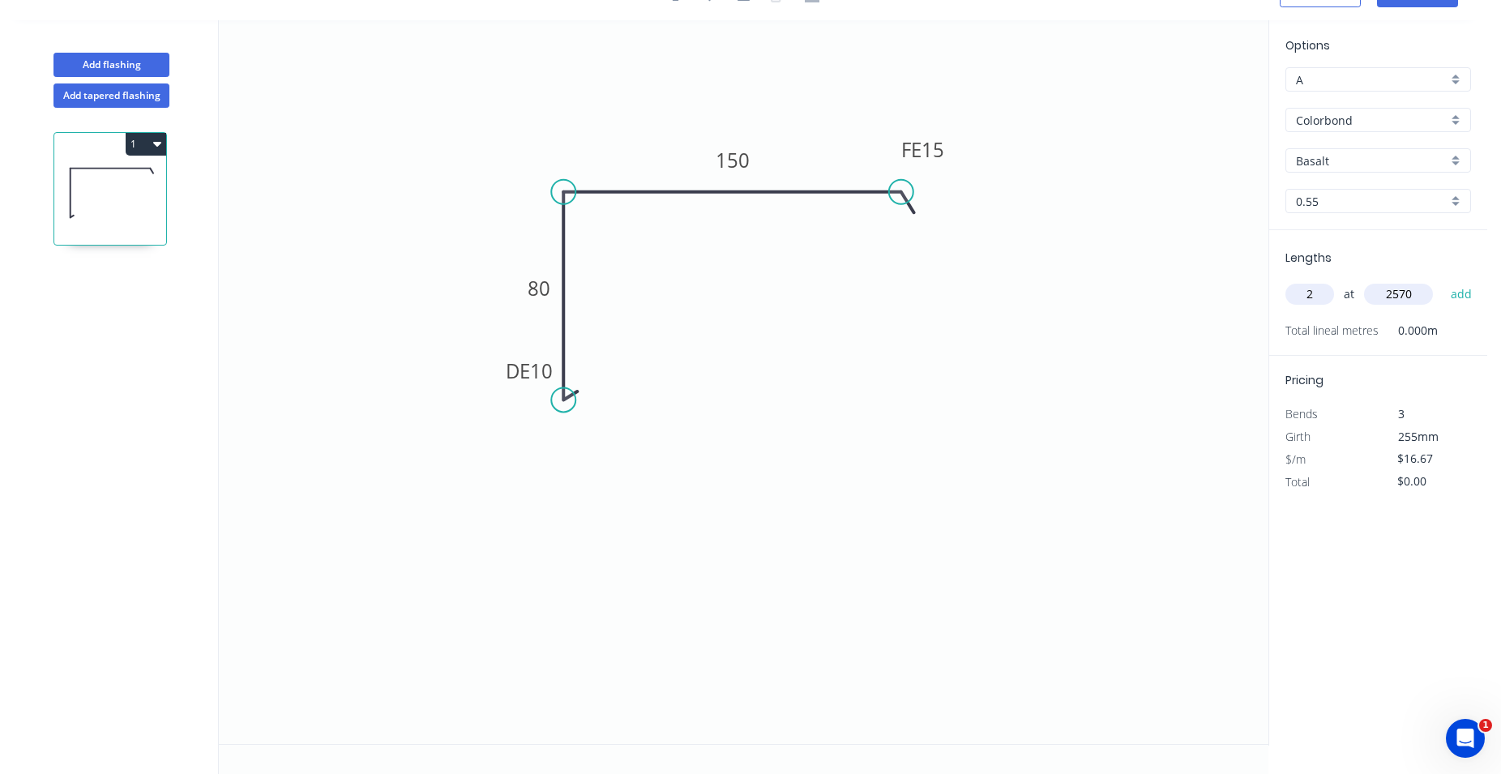
click at [1442, 280] on button "add" at bounding box center [1461, 294] width 38 height 28
type input "$85.68"
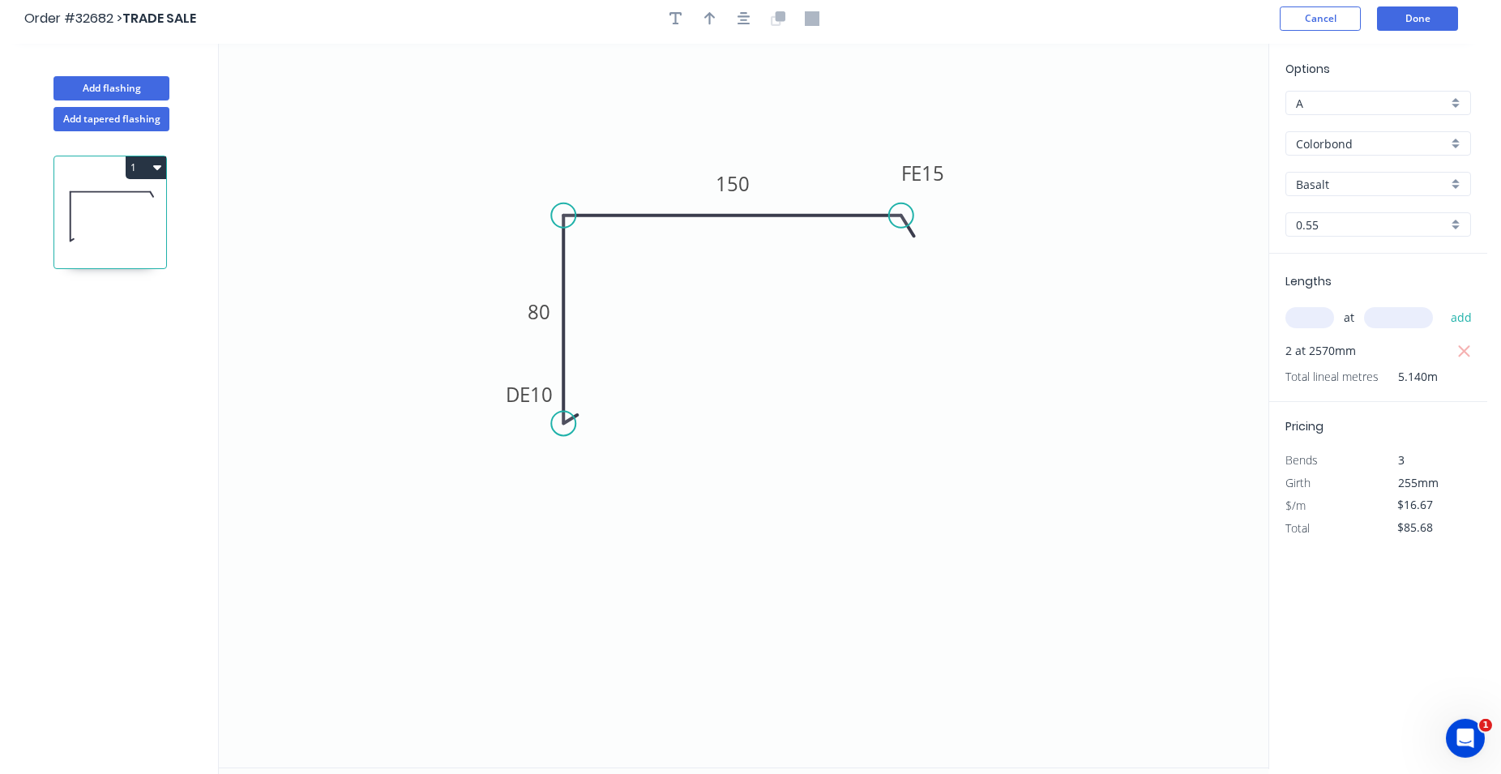
scroll to position [0, 0]
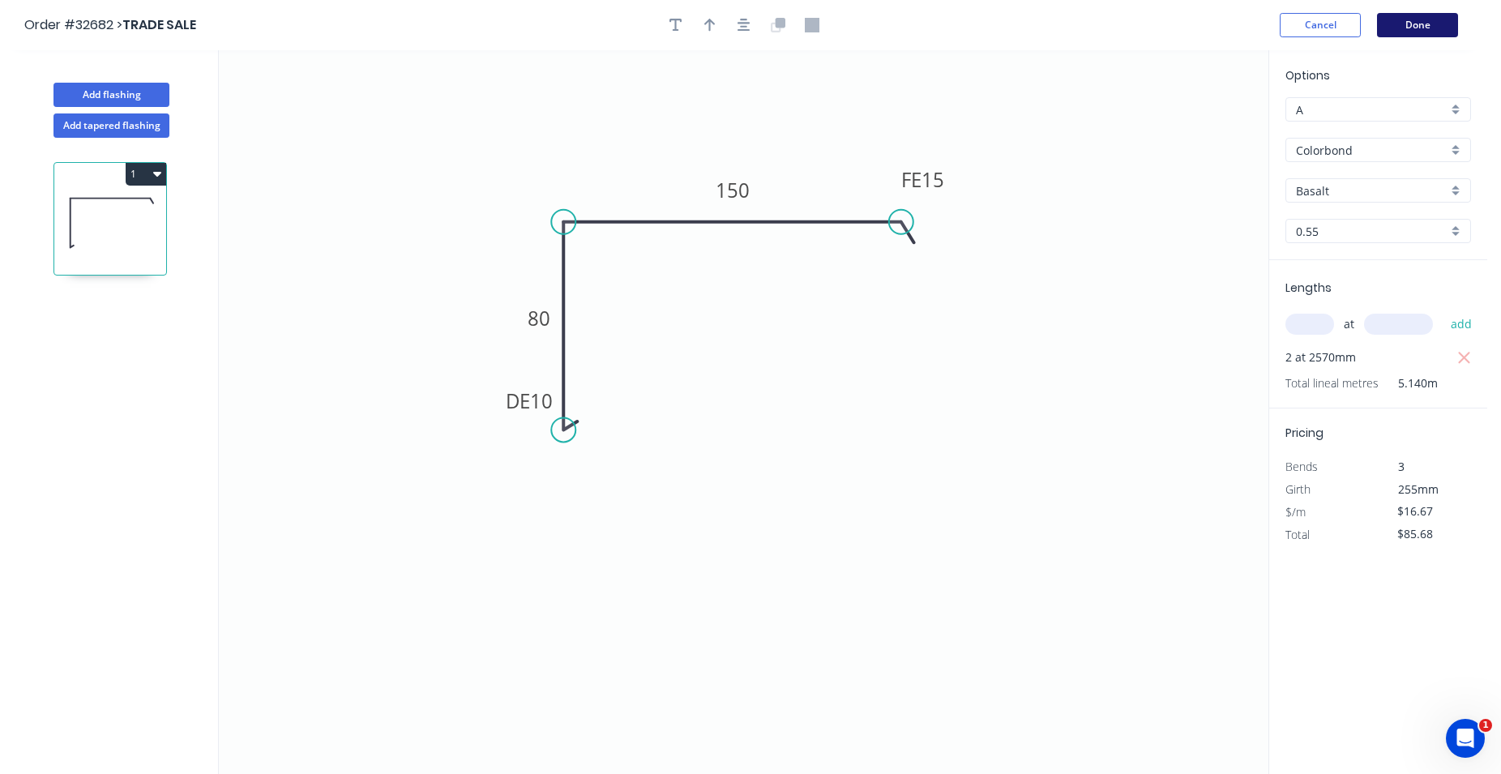
click at [1443, 22] on button "Done" at bounding box center [1417, 25] width 81 height 24
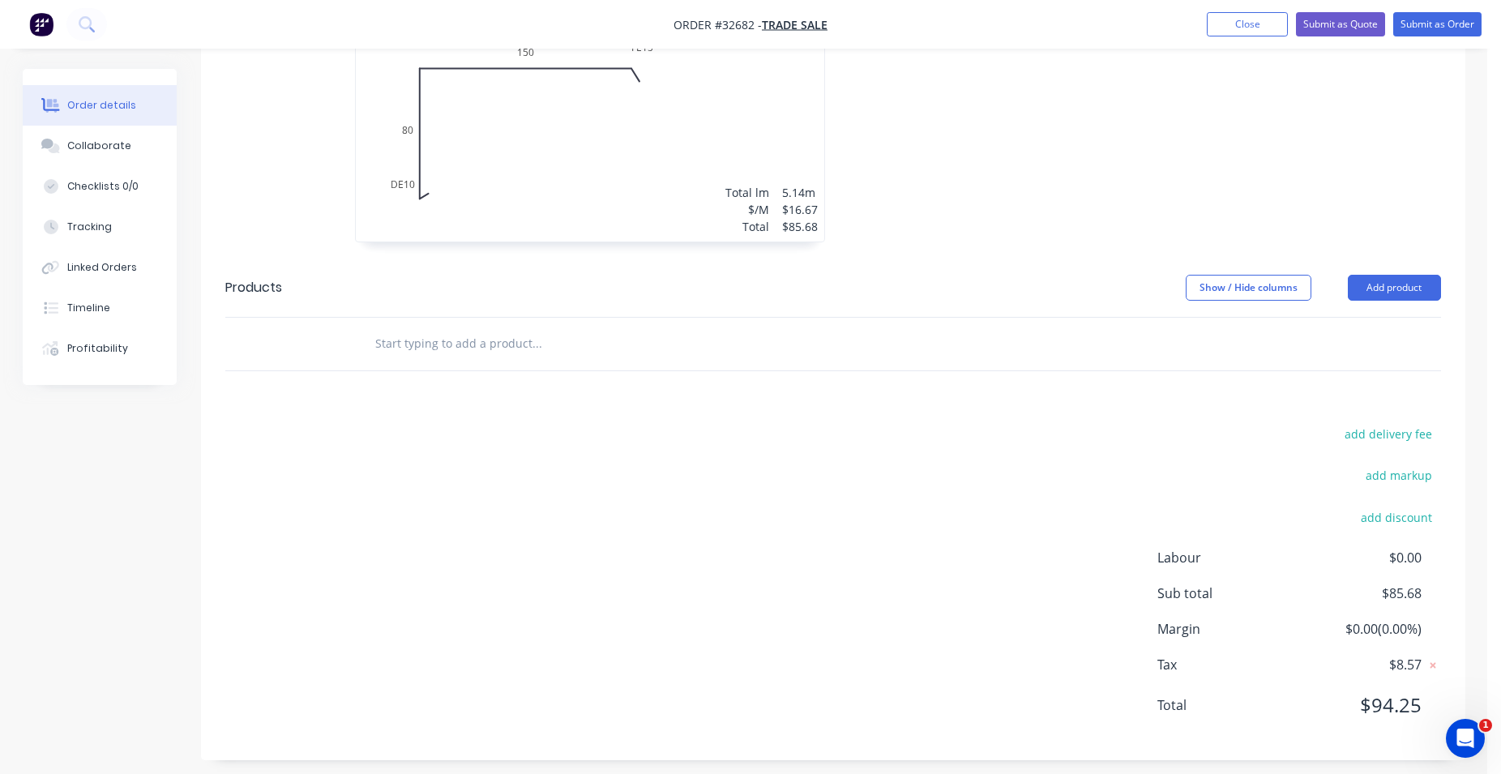
scroll to position [506, 0]
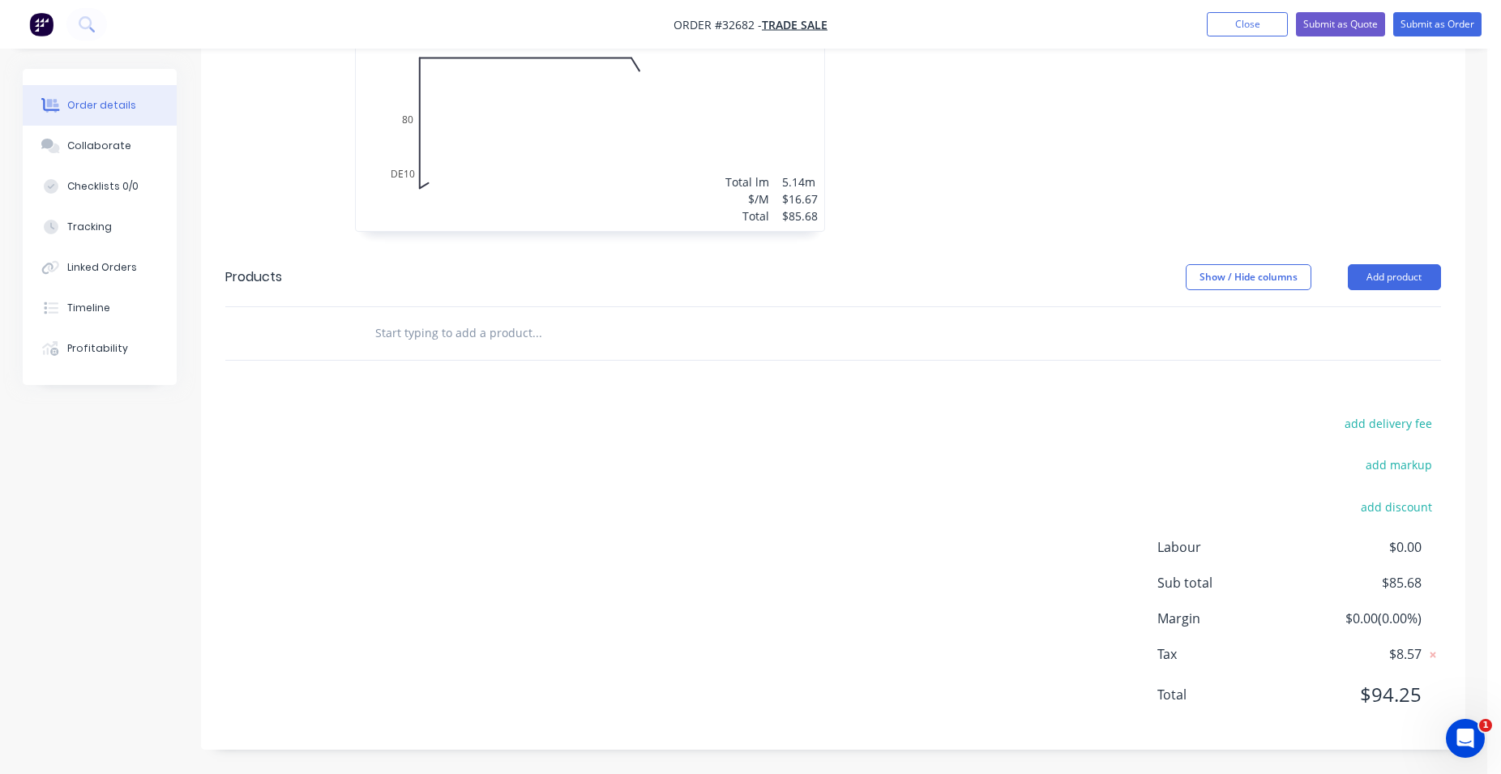
click at [523, 335] on input "text" at bounding box center [536, 333] width 324 height 32
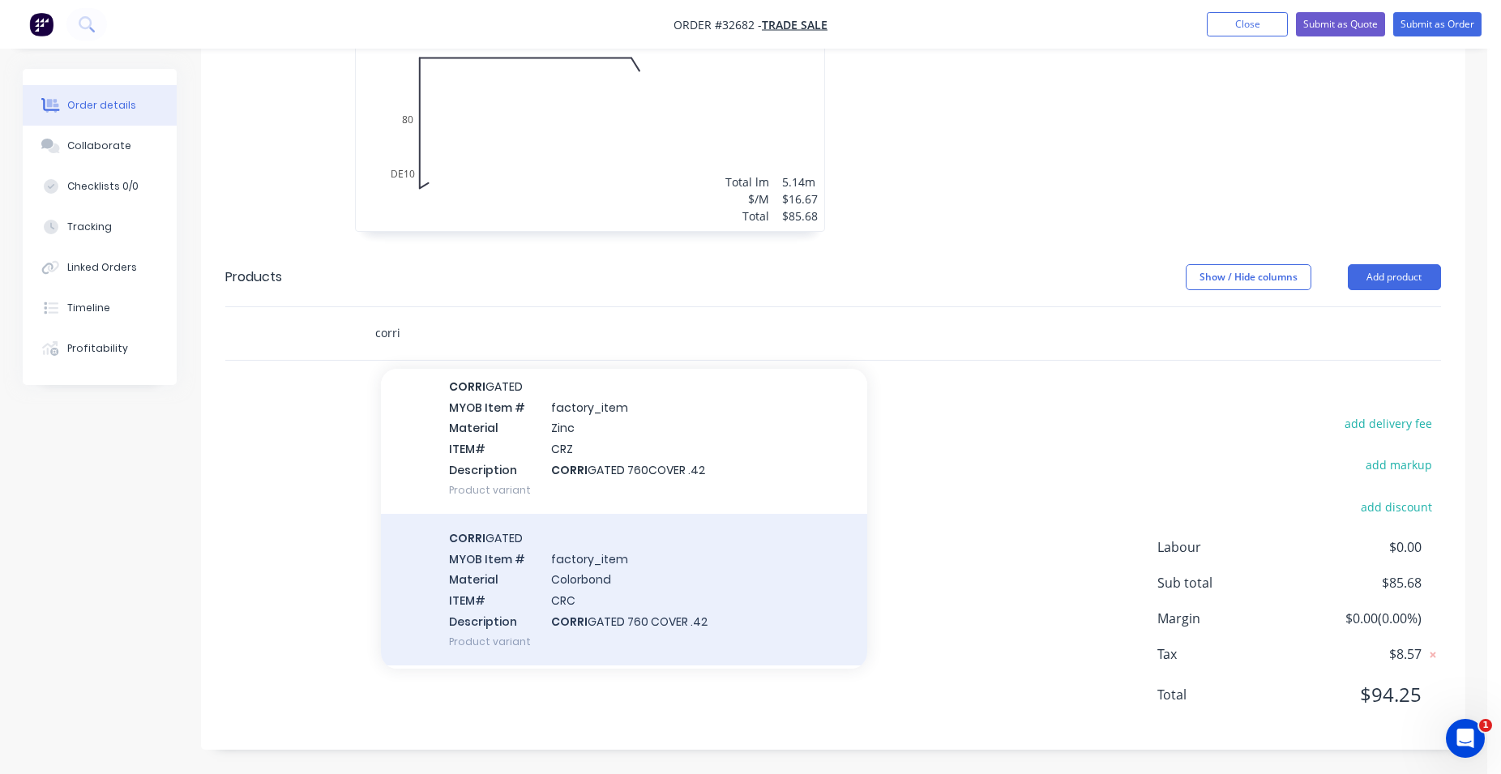
scroll to position [92, 0]
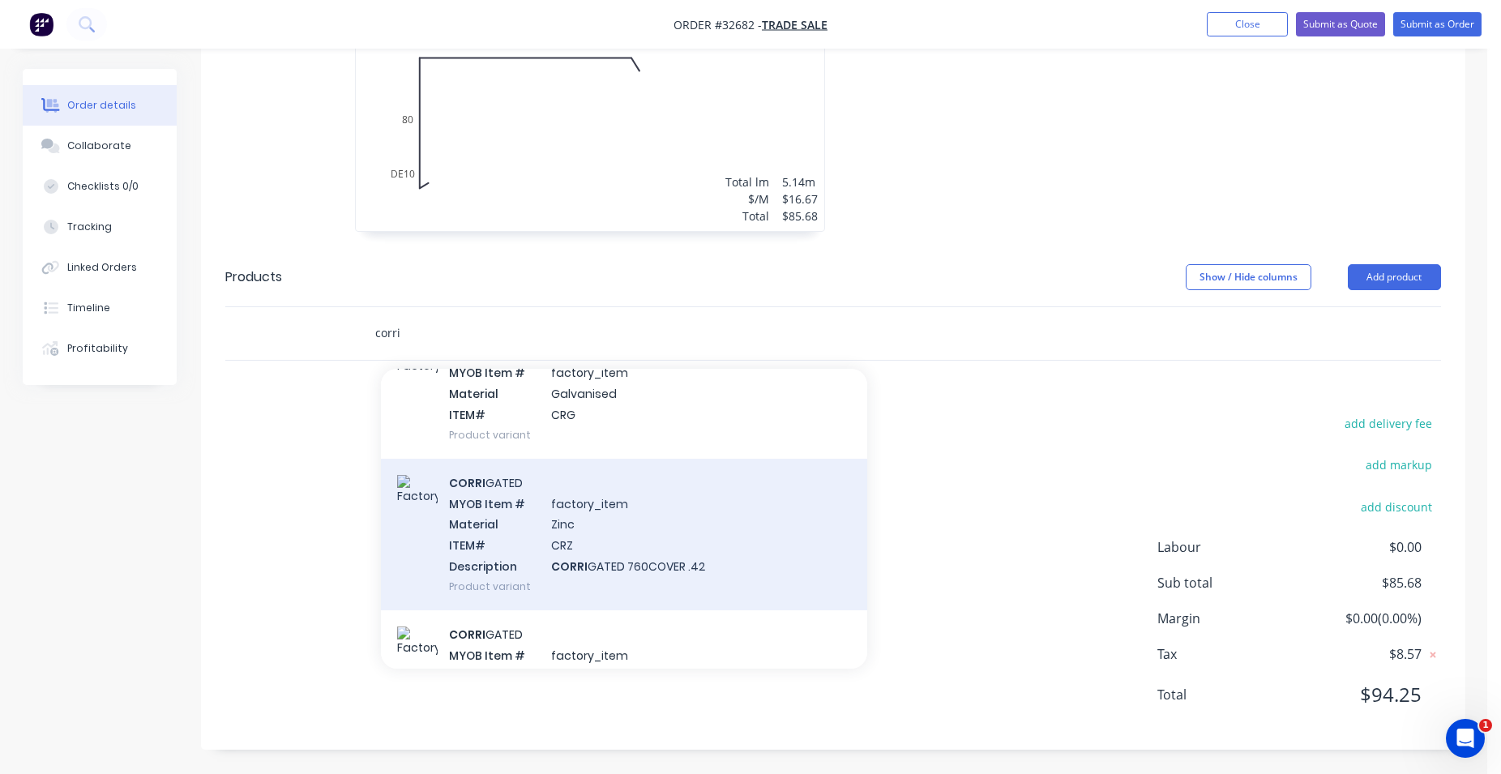
type input "corri"
click at [683, 553] on div "CORRI GATED MYOB Item # factory_item Material Zinc ITEM# CRZ Description CORRI …" at bounding box center [624, 535] width 486 height 152
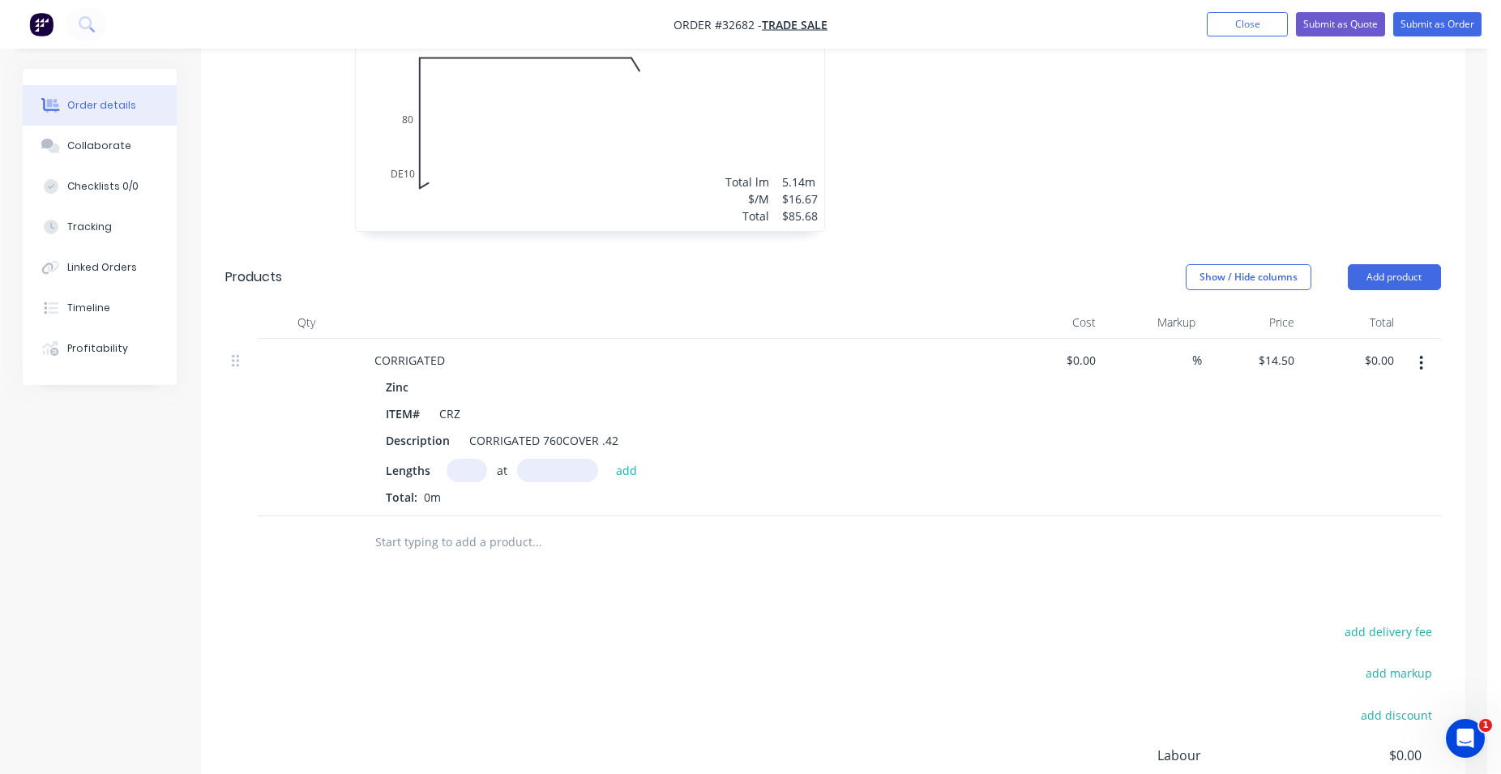
click at [477, 472] on input "text" at bounding box center [466, 470] width 41 height 23
type input "2"
type input "2570"
click at [608, 459] on button "add" at bounding box center [627, 470] width 38 height 22
type input "$74.53"
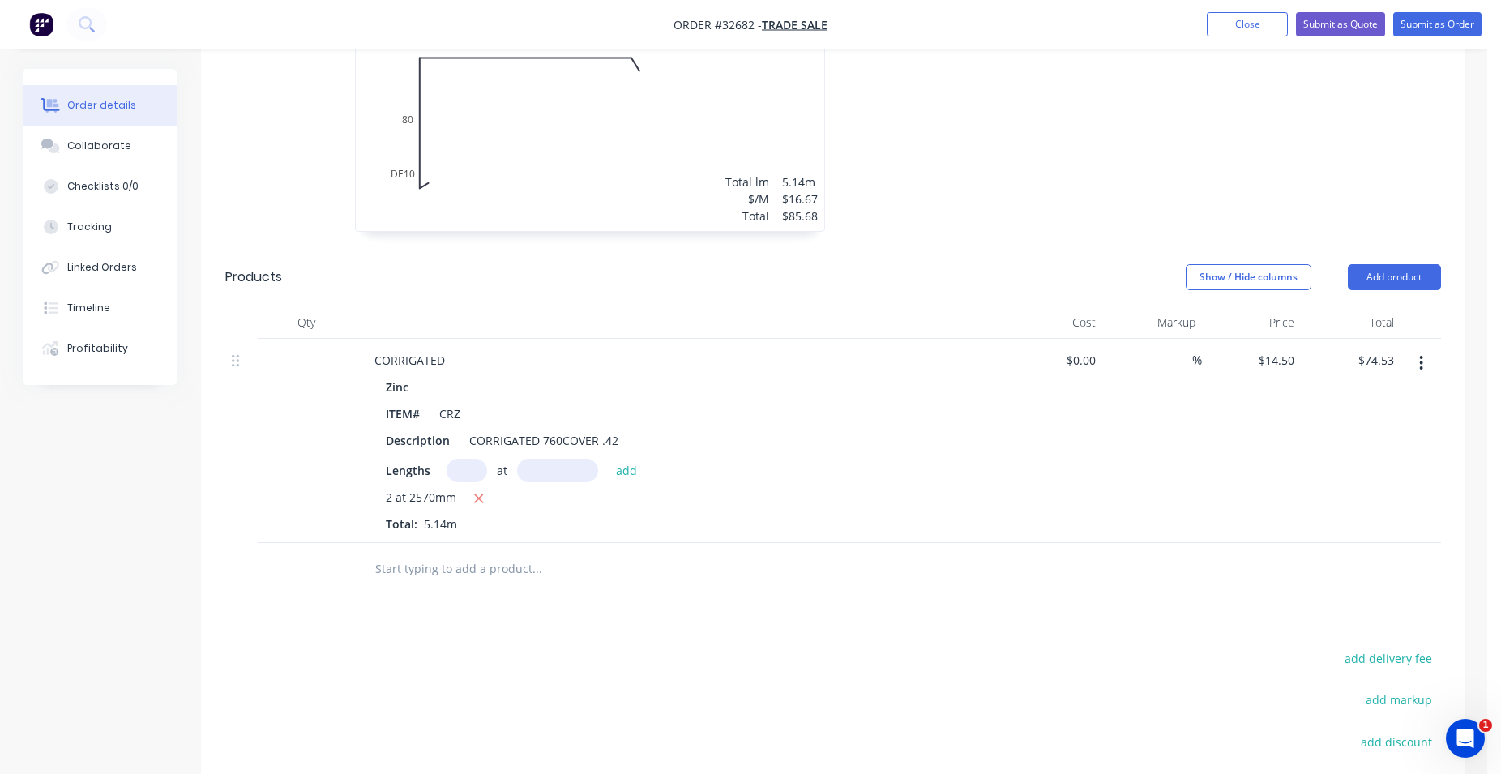
click at [466, 558] on input "text" at bounding box center [536, 569] width 324 height 32
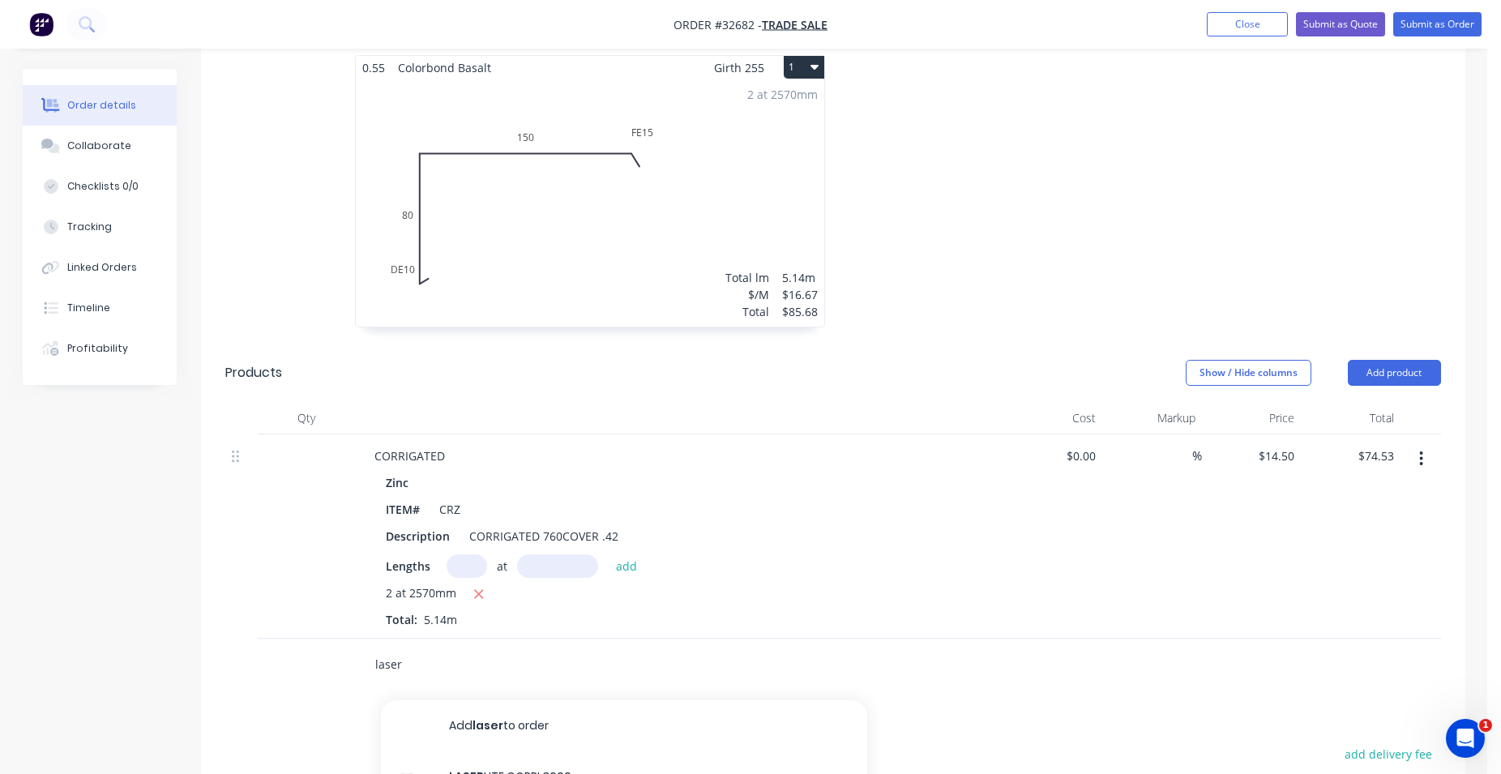
scroll to position [741, 0]
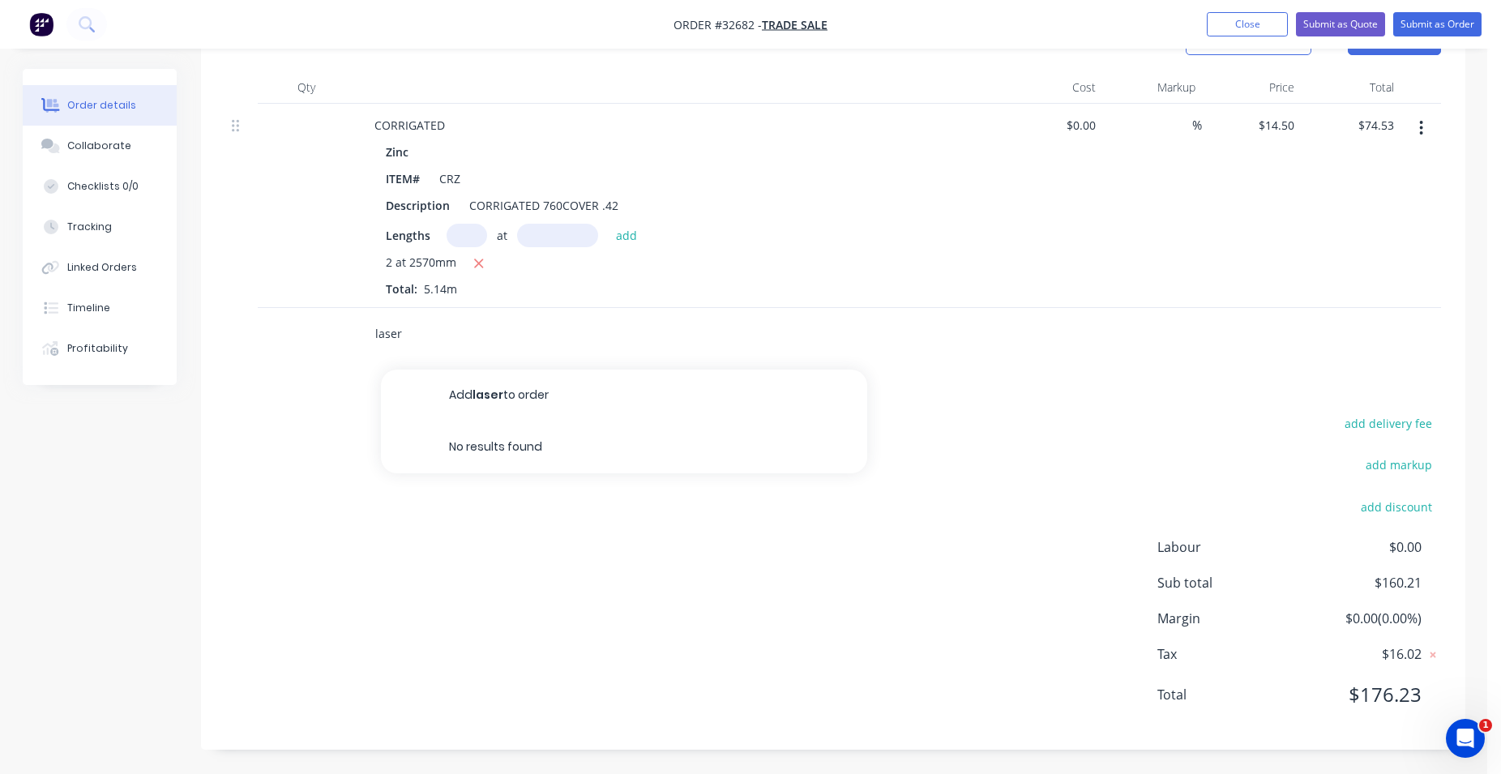
click at [451, 333] on input "laser" at bounding box center [536, 334] width 324 height 32
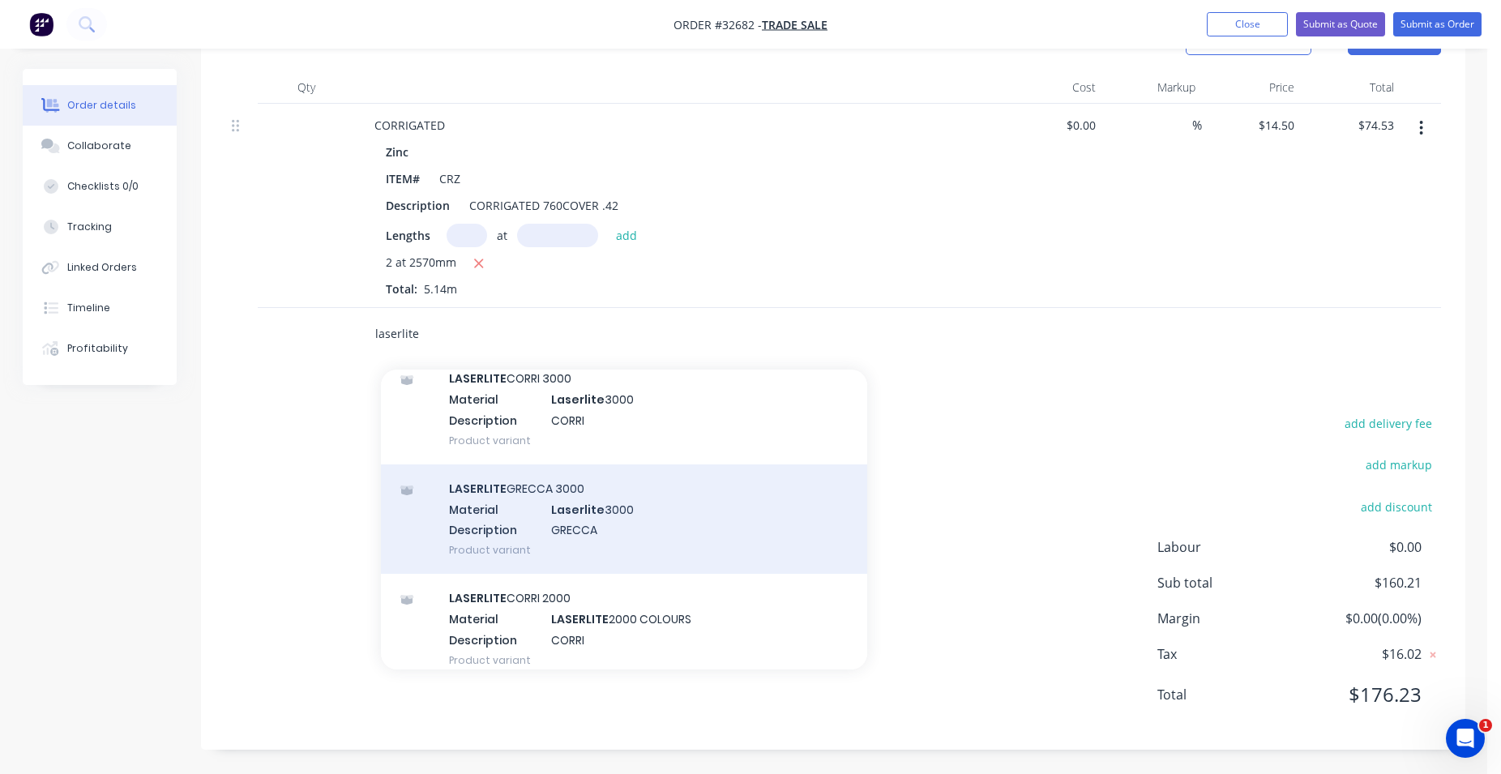
scroll to position [149, 0]
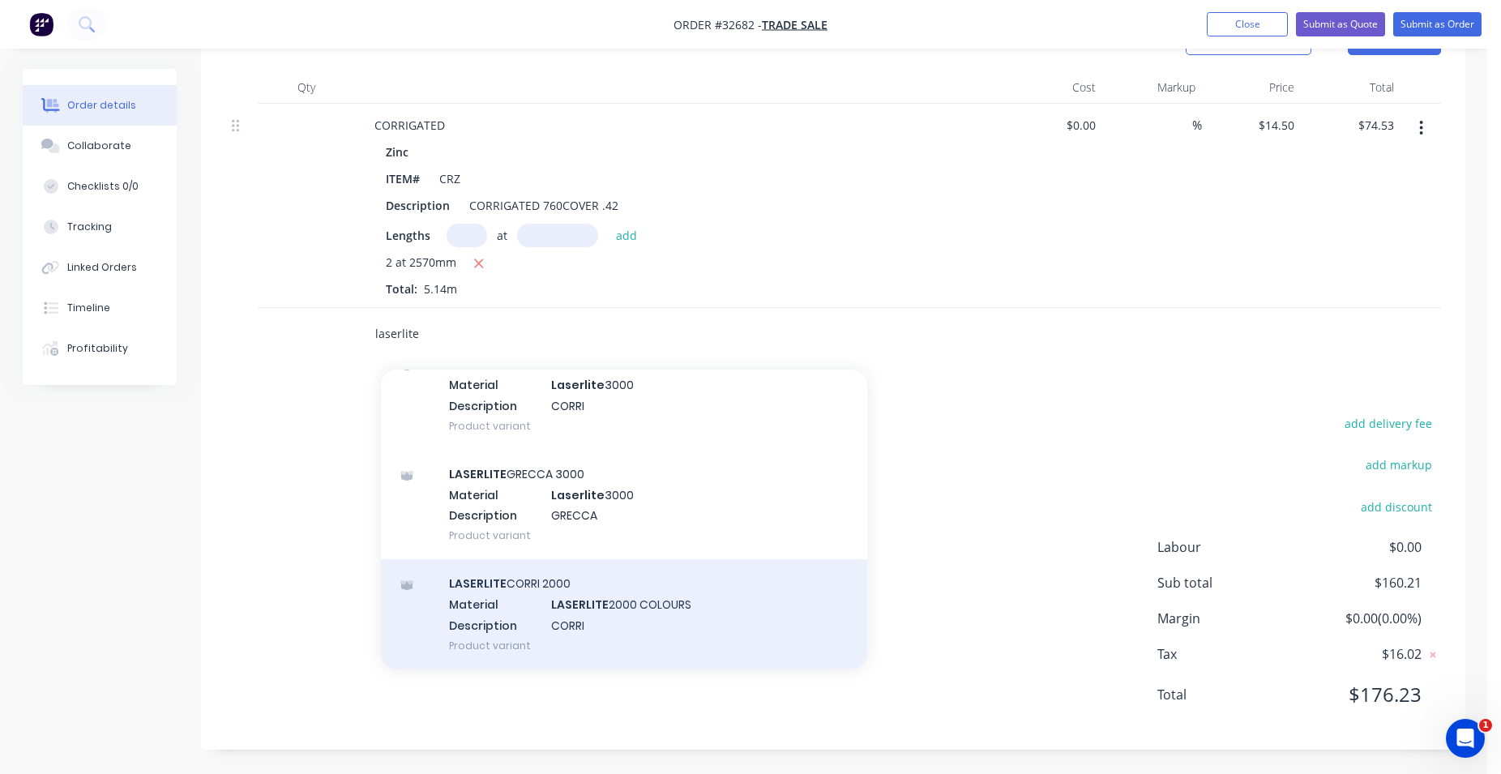
type input "laserlite"
click at [641, 622] on div "LASERLITE CORRI 2000 Material LASERLITE 2000 COLOURS Description CORRI Product …" at bounding box center [624, 613] width 486 height 109
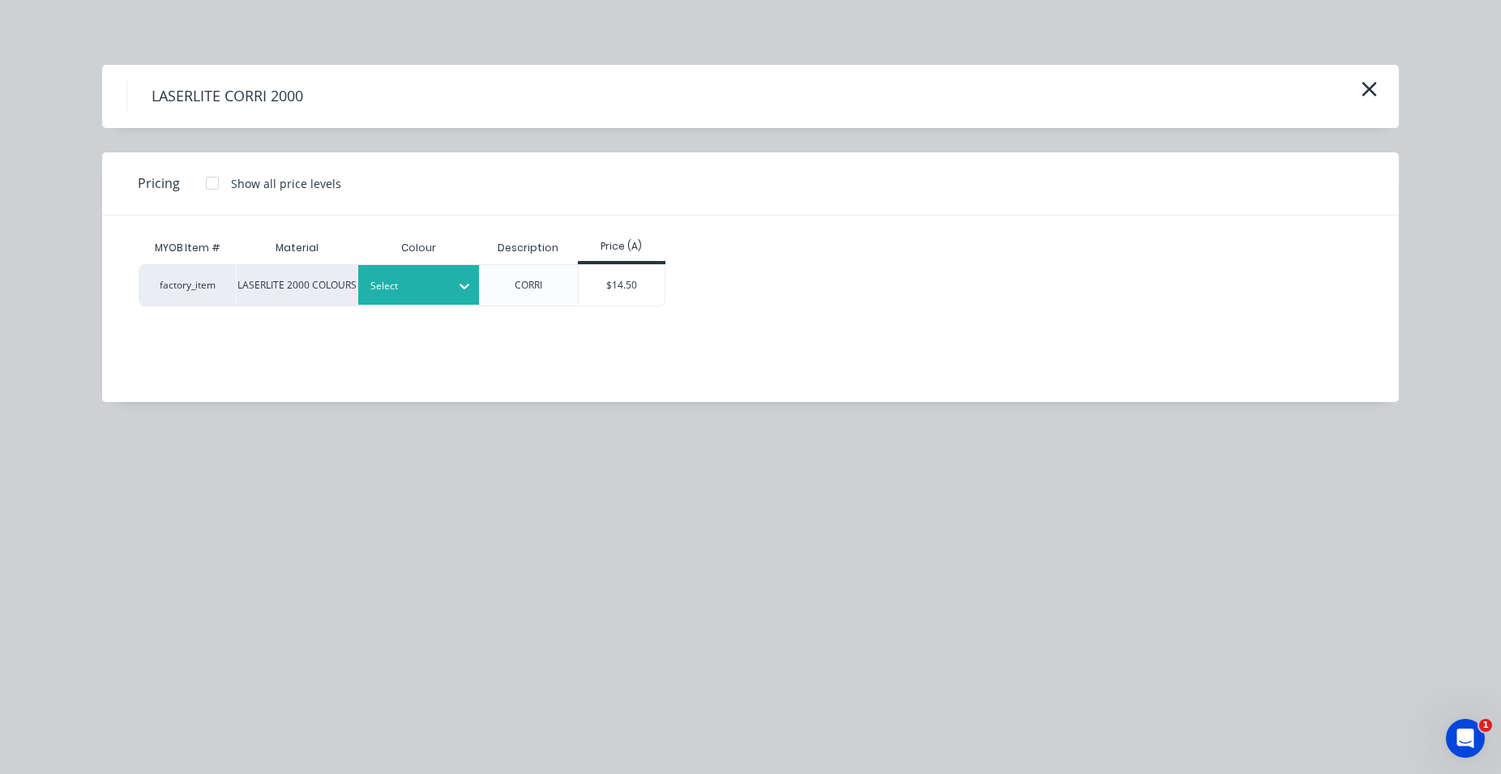
click at [456, 287] on icon at bounding box center [464, 286] width 16 height 16
click at [203, 102] on div "CLEAR" at bounding box center [101, 87] width 203 height 30
click at [629, 285] on div "$14.50" at bounding box center [622, 285] width 87 height 41
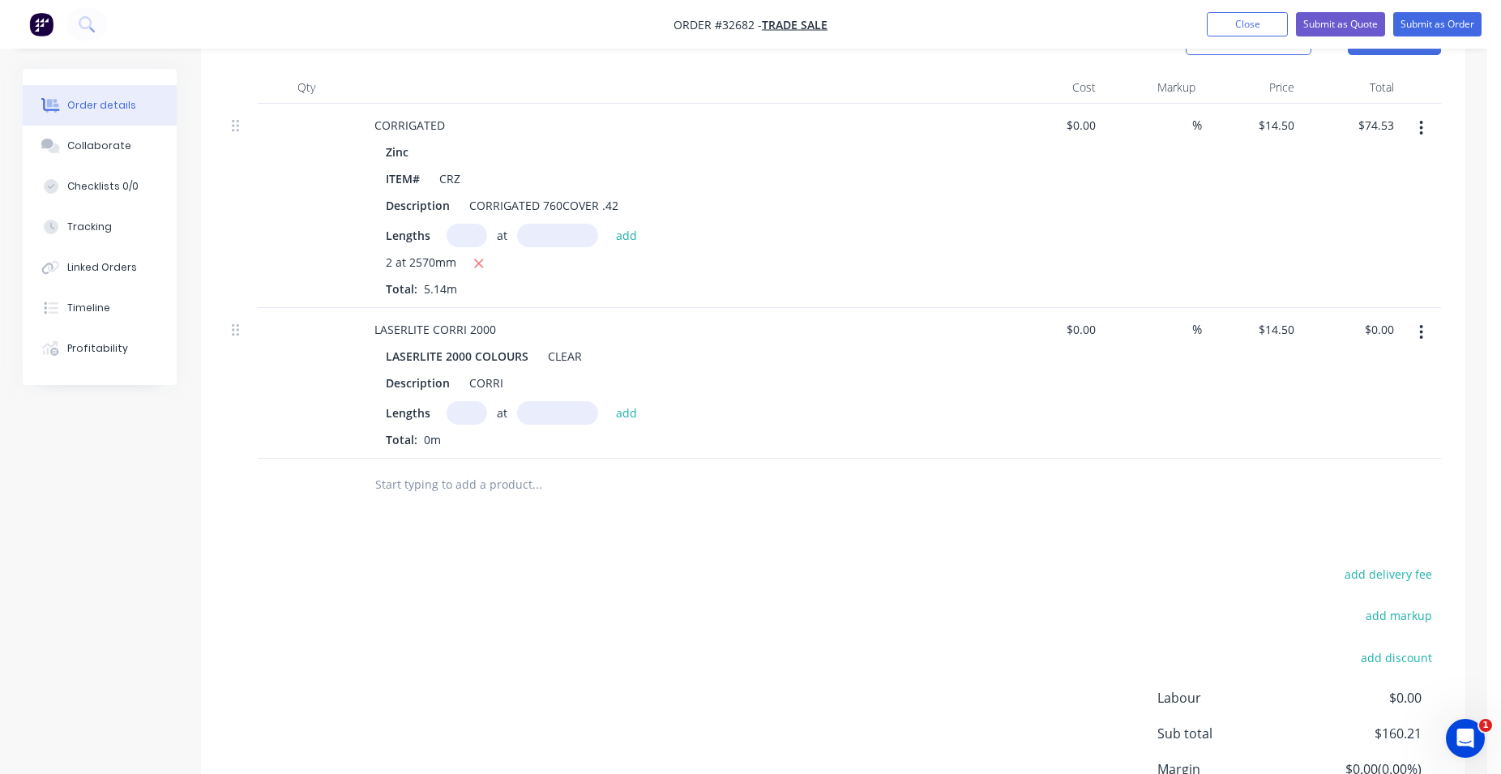
click at [462, 411] on input "text" at bounding box center [466, 412] width 41 height 23
type input "1"
type input "2570"
click at [608, 401] on button "add" at bounding box center [627, 412] width 38 height 22
type input "$37.27"
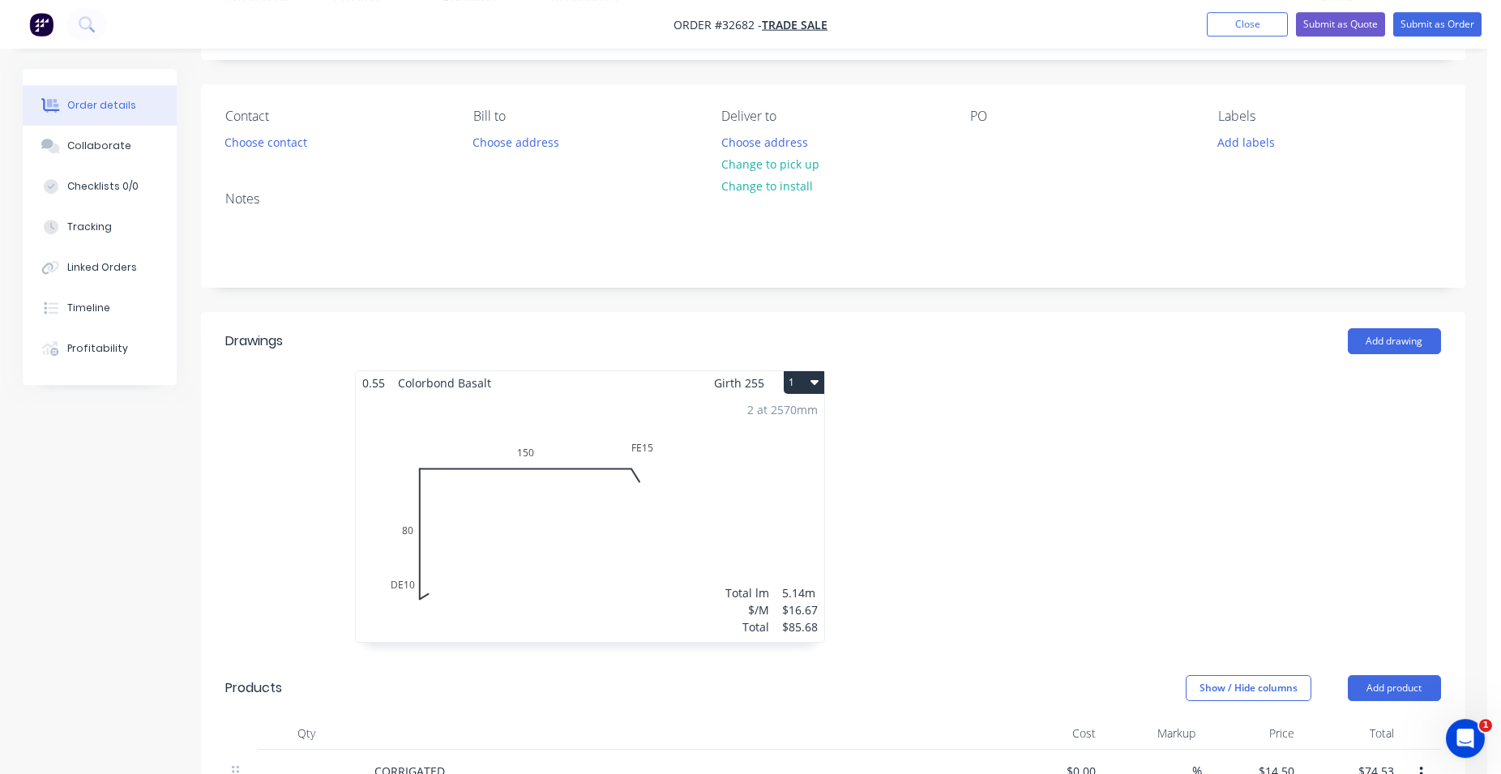
scroll to position [10, 0]
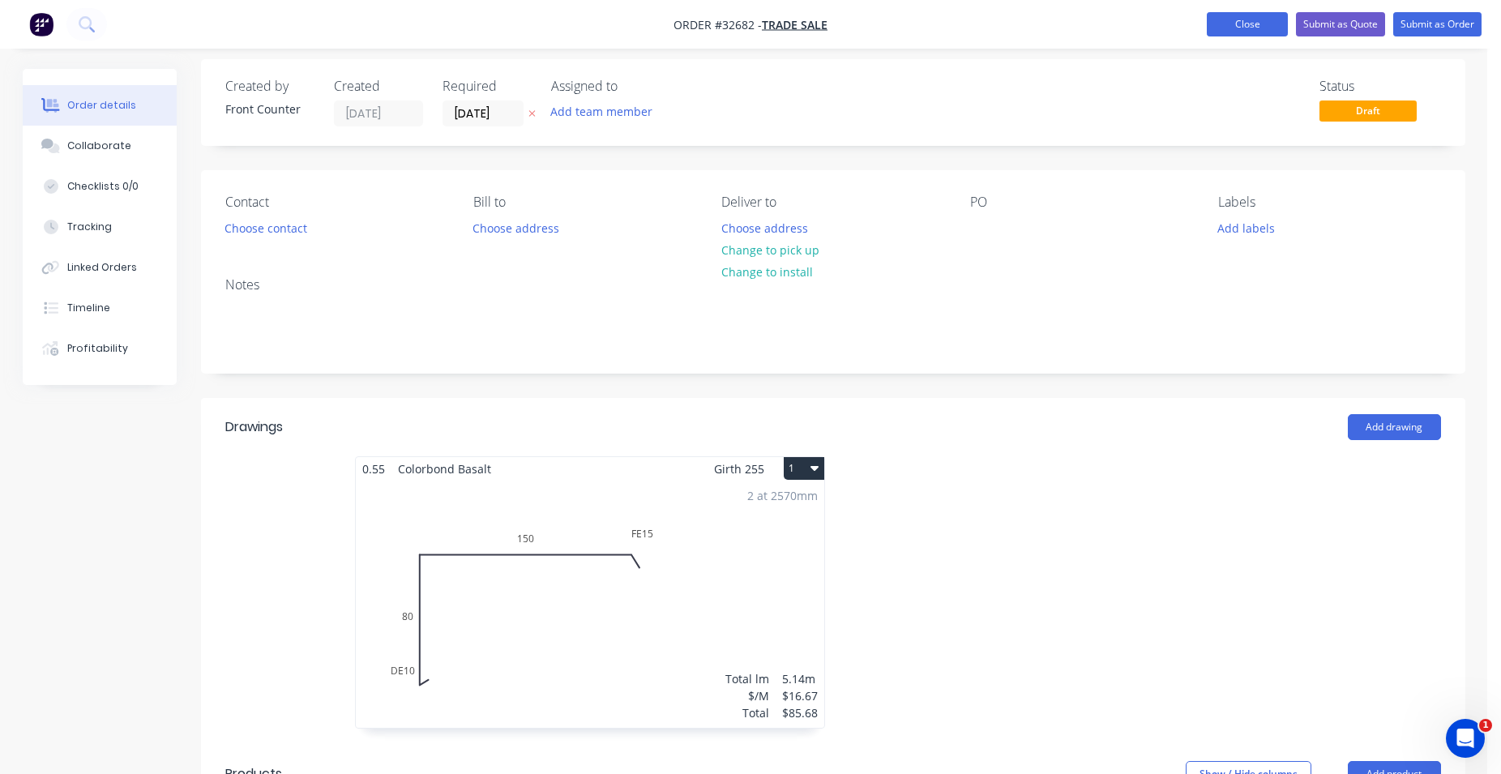
click at [1220, 23] on button "Close" at bounding box center [1247, 24] width 81 height 24
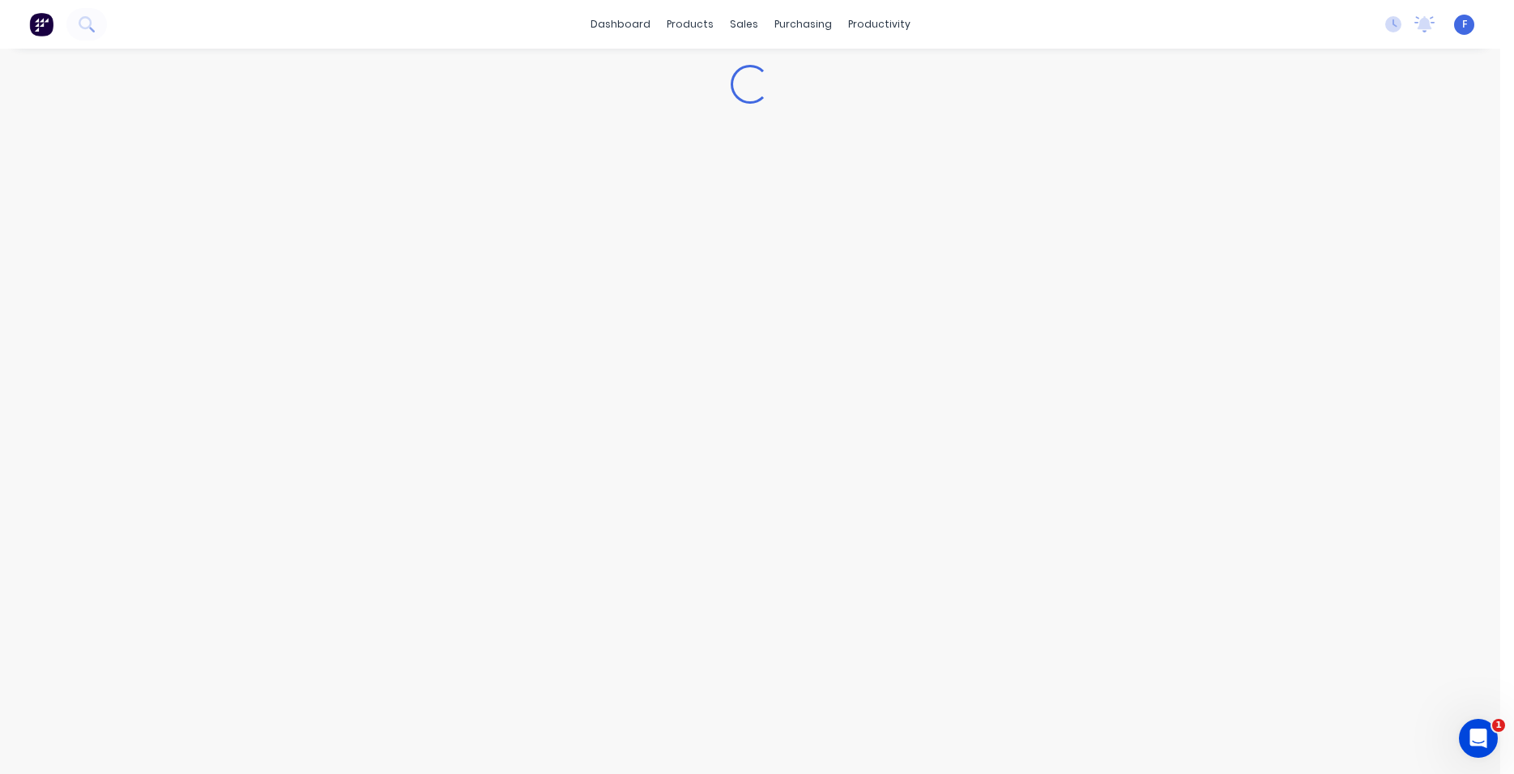
click at [40, 24] on img at bounding box center [41, 24] width 24 height 24
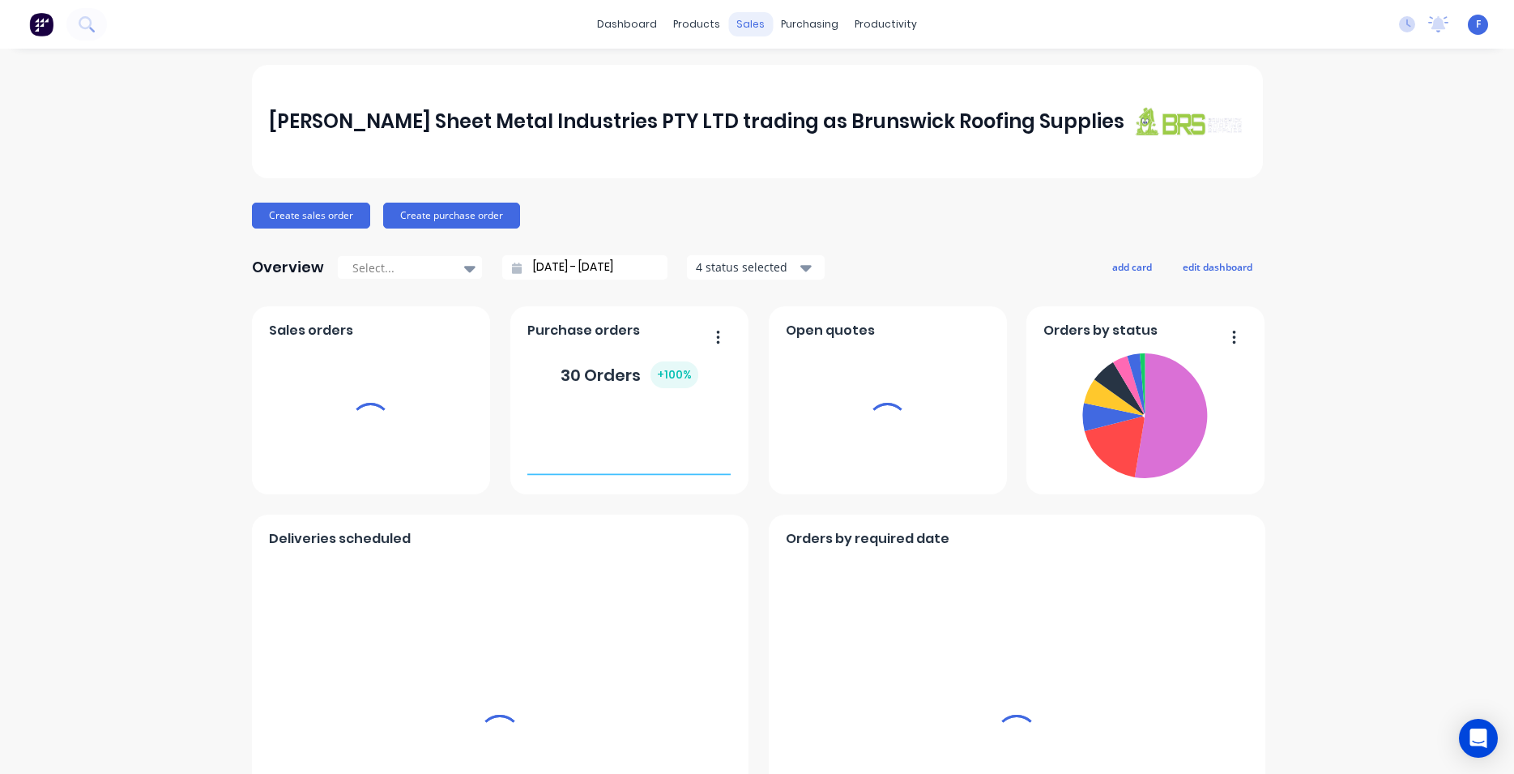
click at [743, 24] on div "sales" at bounding box center [750, 24] width 45 height 24
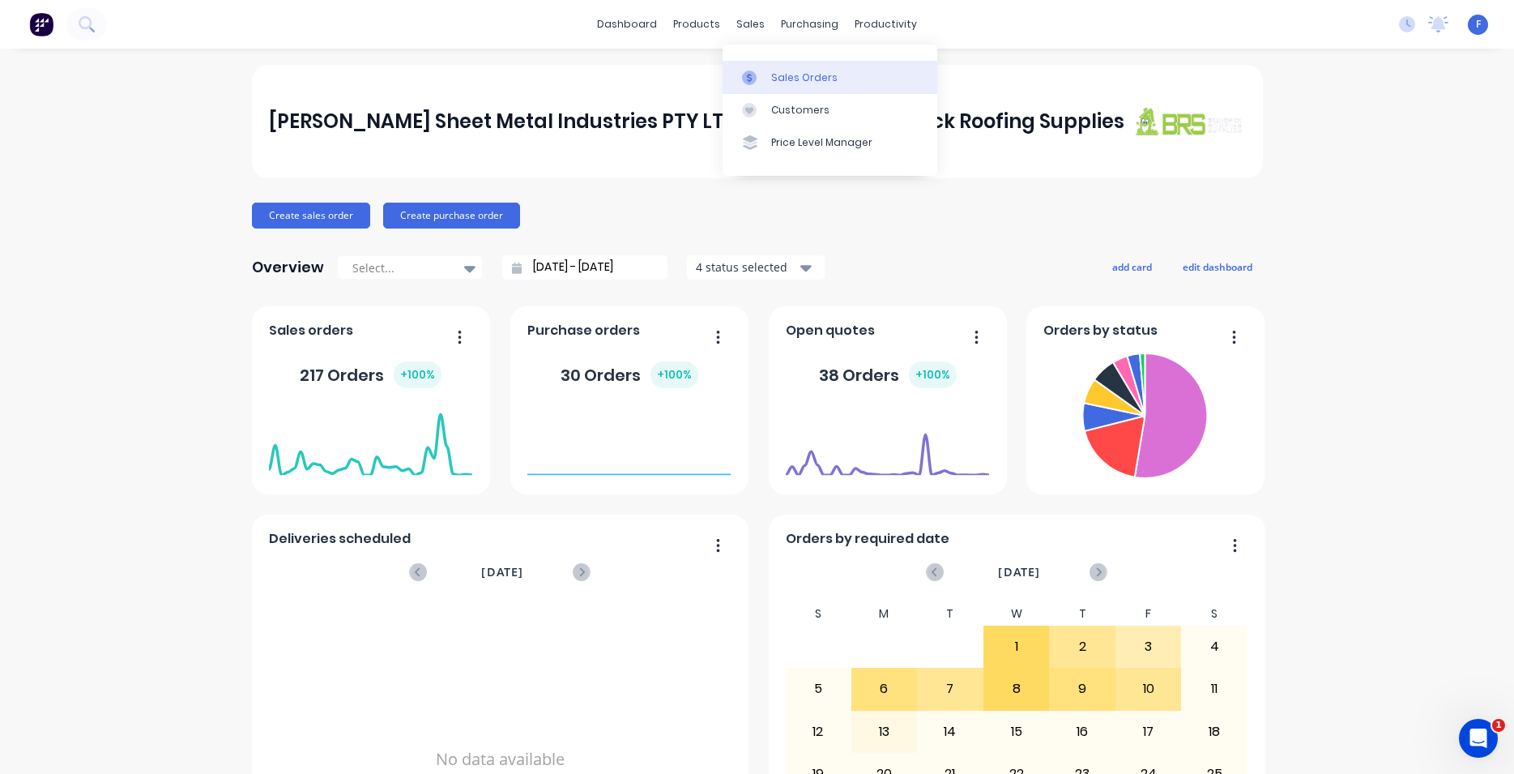
click at [799, 72] on div "Sales Orders" at bounding box center [804, 77] width 66 height 15
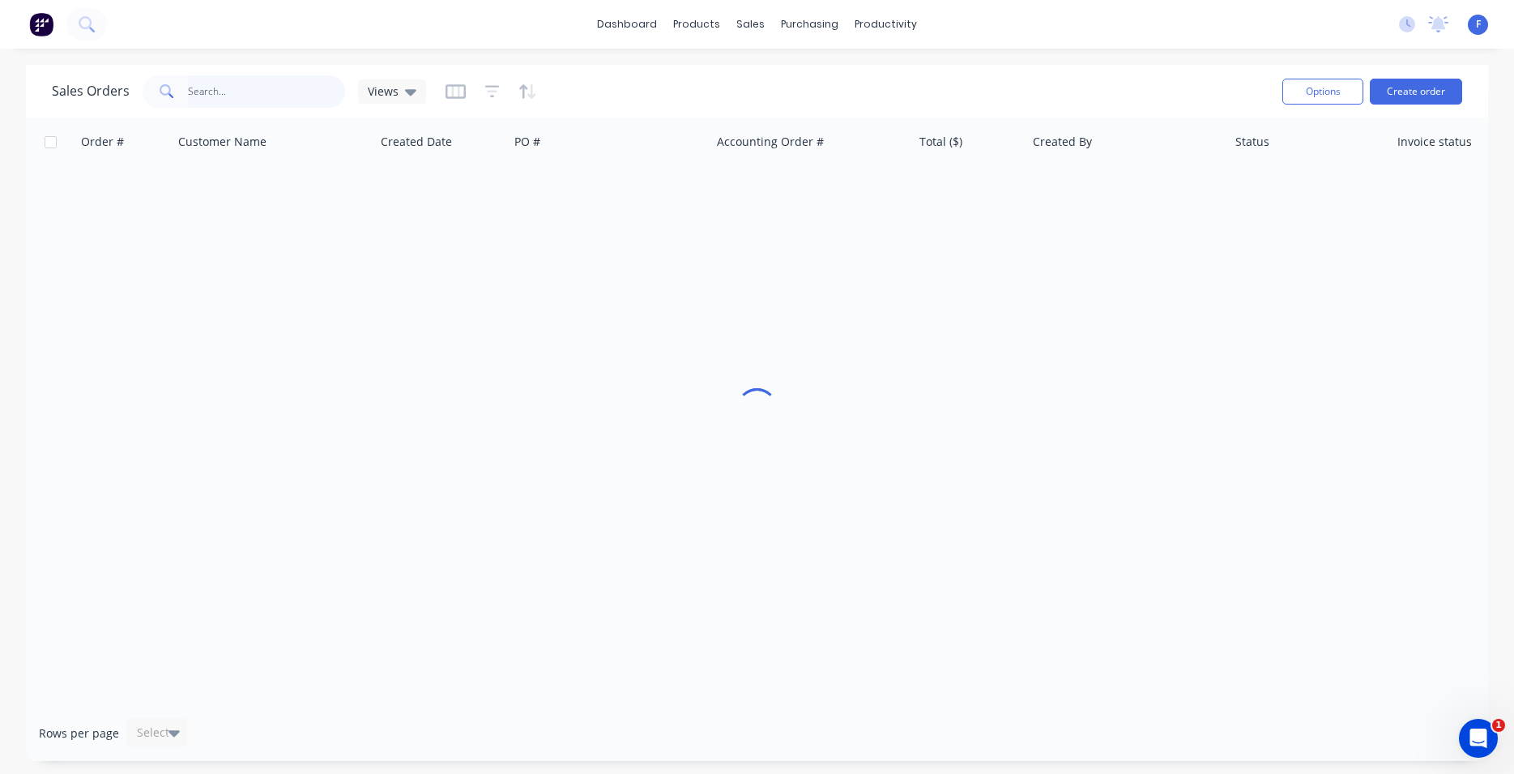
click at [225, 97] on input "text" at bounding box center [267, 91] width 158 height 32
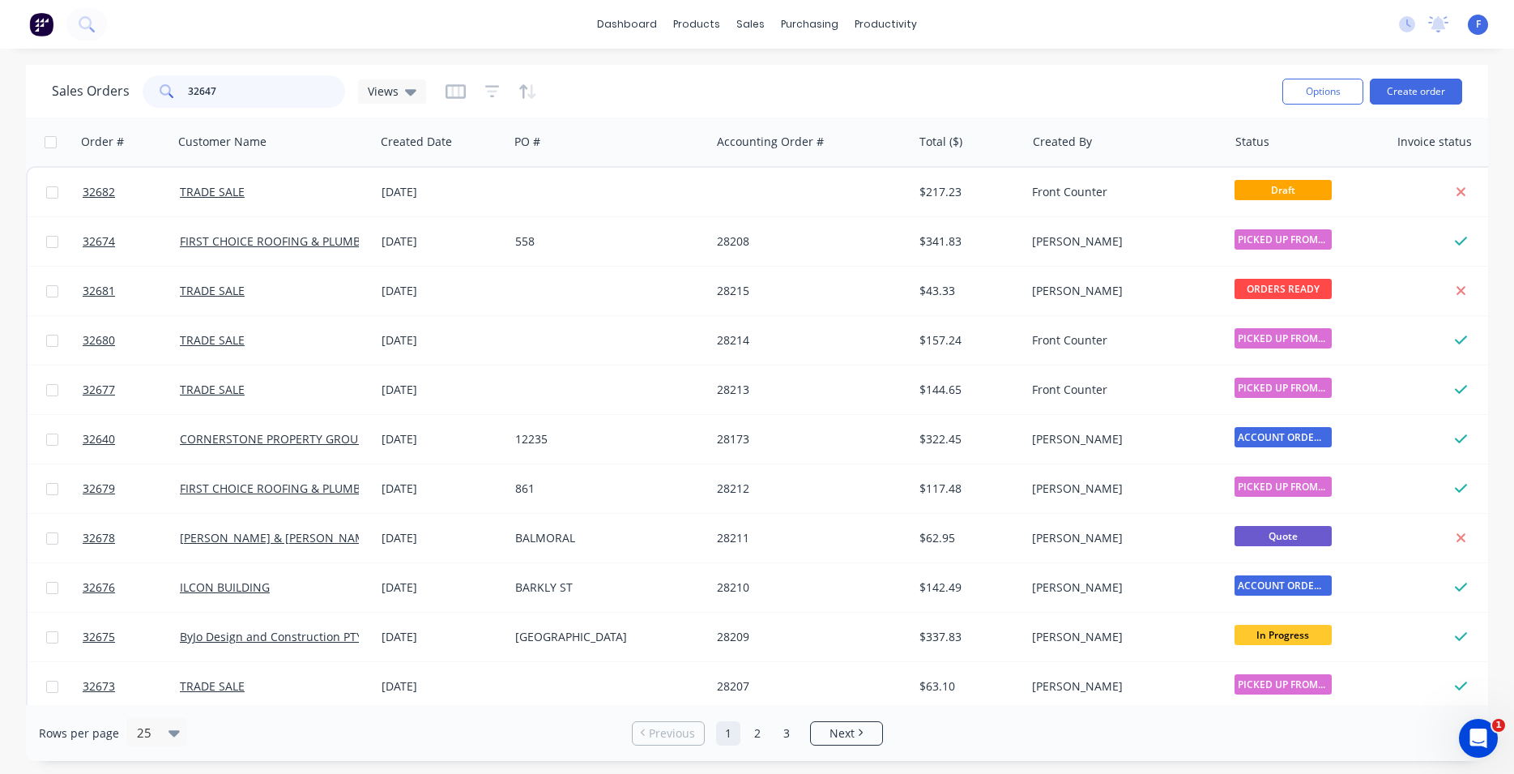
type input "32647"
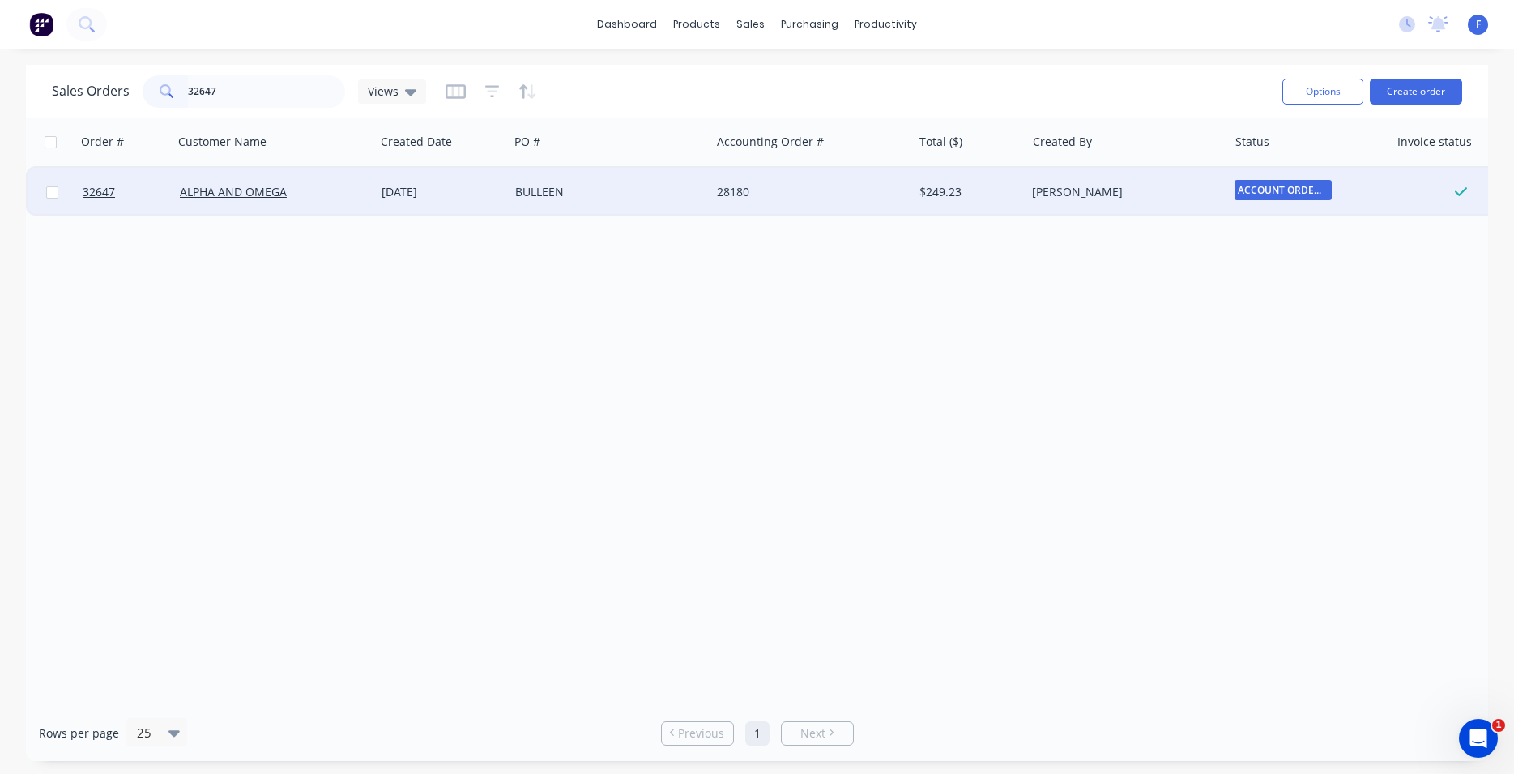
click at [658, 189] on div "BULLEEN" at bounding box center [605, 192] width 180 height 16
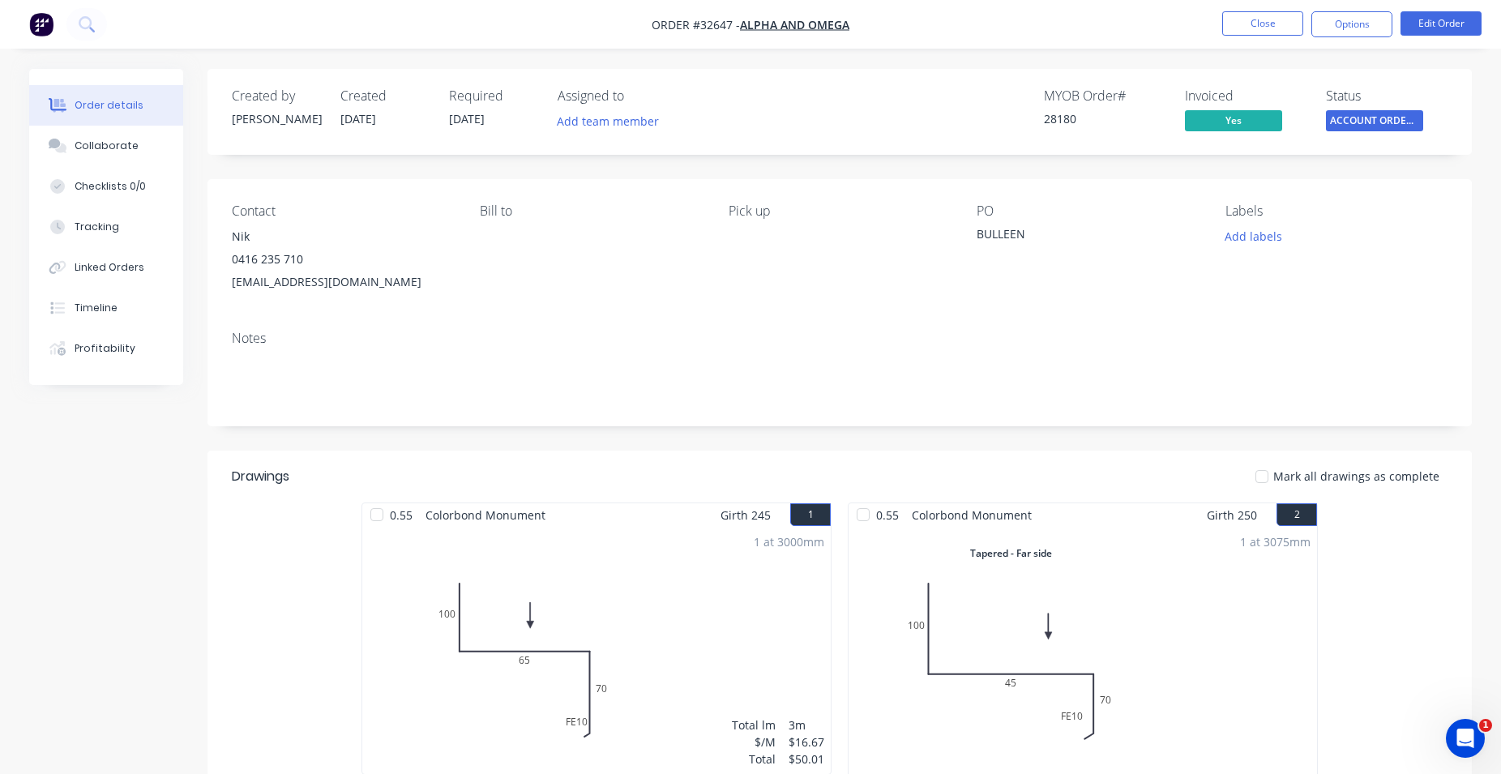
click at [1398, 119] on span "ACCOUNT ORDERS ..." at bounding box center [1374, 120] width 97 height 20
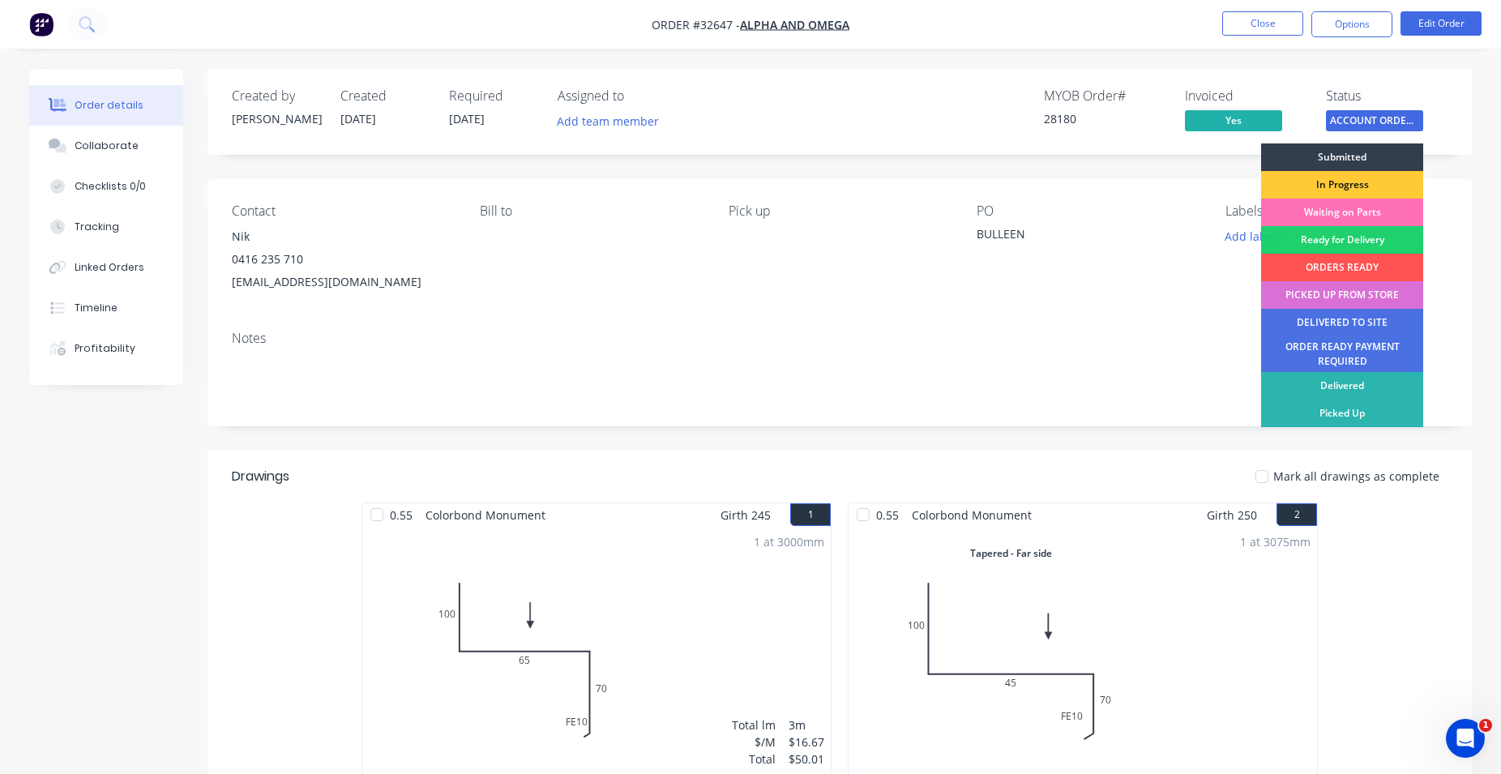
click at [1352, 294] on div "PICKED UP FROM STORE" at bounding box center [1342, 295] width 162 height 28
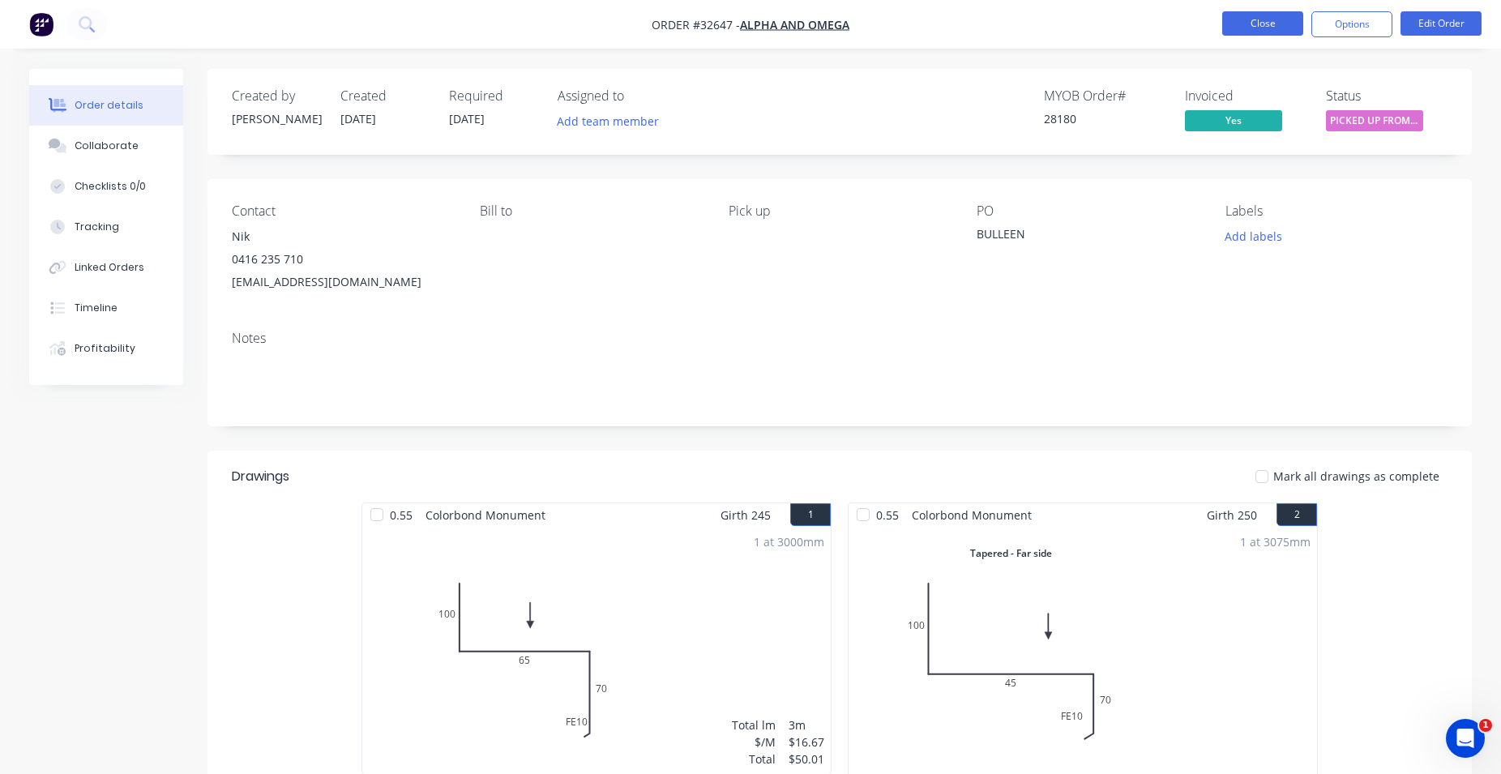
click at [1253, 20] on button "Close" at bounding box center [1262, 23] width 81 height 24
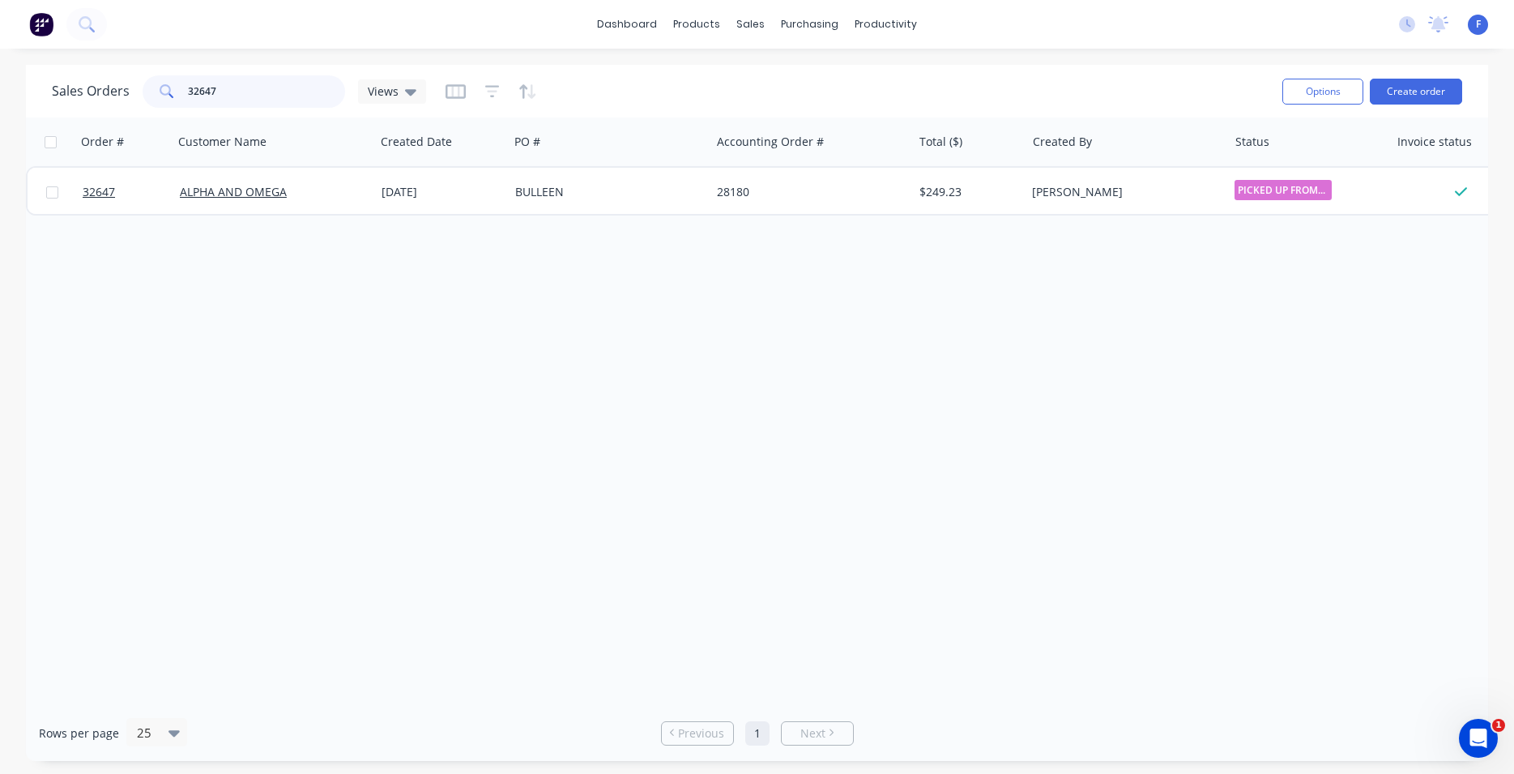
click at [229, 94] on input "32647" at bounding box center [267, 91] width 158 height 32
type input "3"
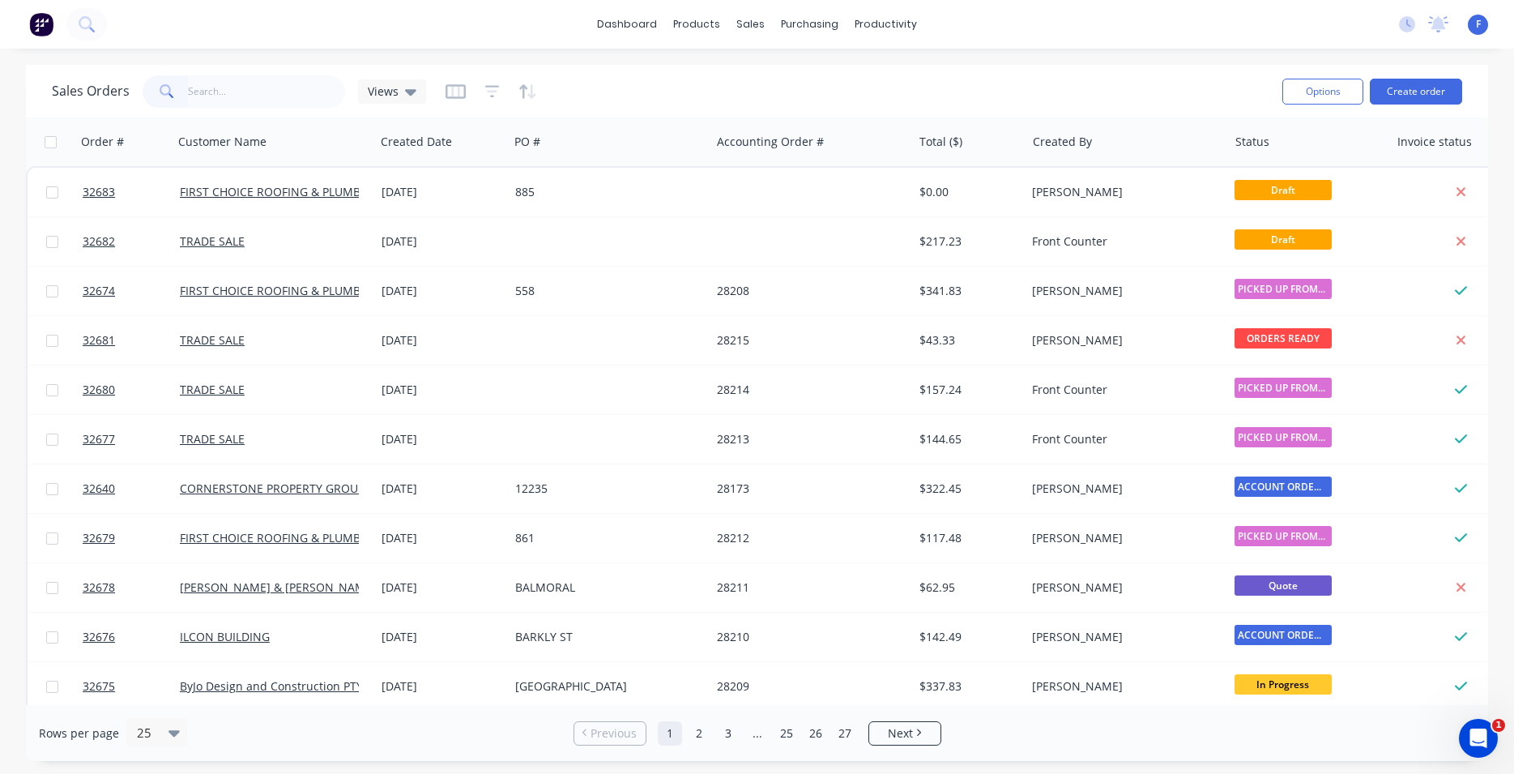
click at [45, 24] on img at bounding box center [41, 24] width 24 height 24
